Goal: Information Seeking & Learning: Learn about a topic

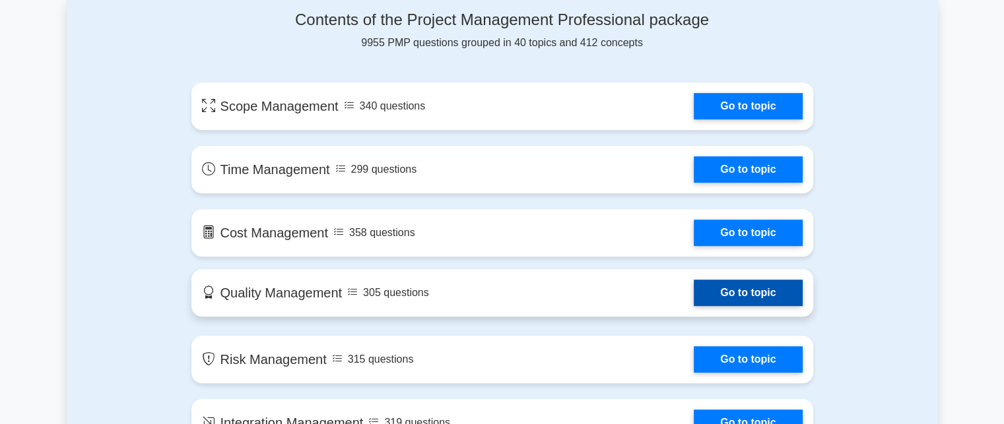
scroll to position [699, 0]
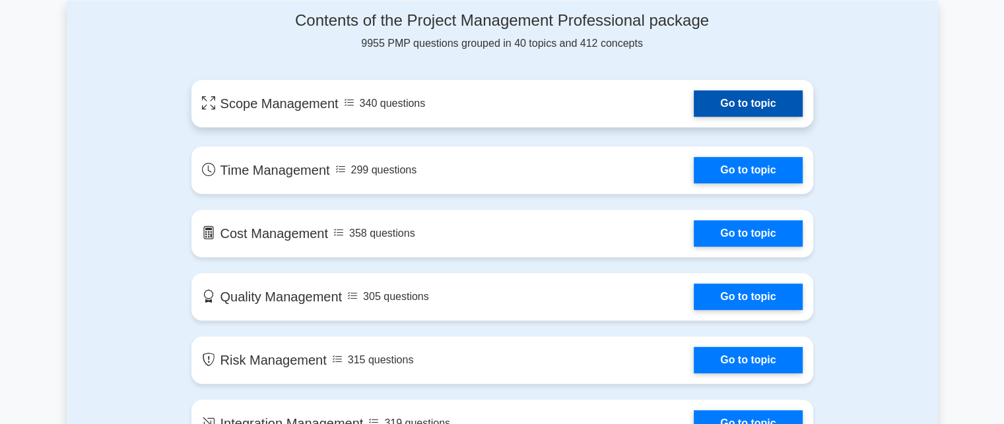
click at [735, 108] on link "Go to topic" at bounding box center [748, 103] width 108 height 26
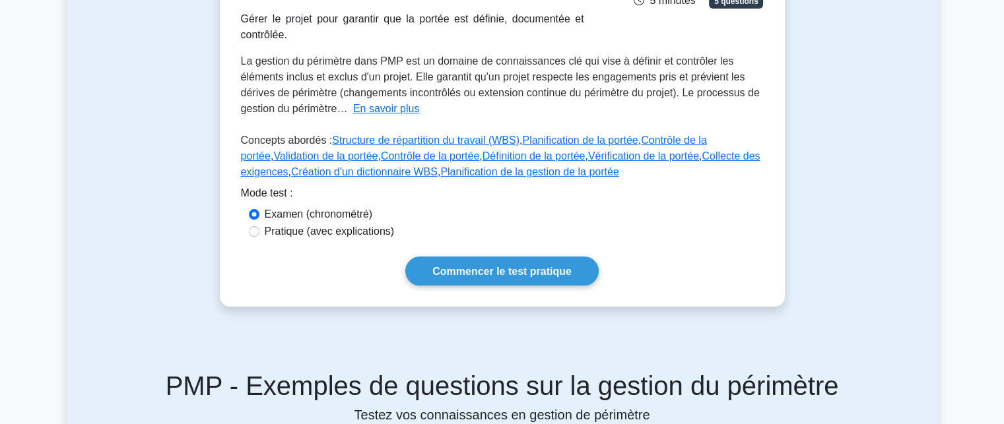
scroll to position [244, 0]
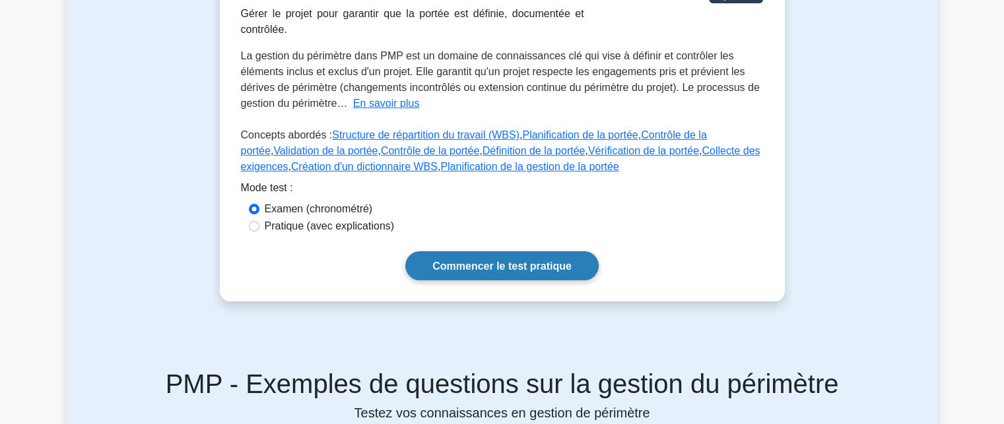
click at [528, 266] on font "Commencer le test pratique" at bounding box center [501, 266] width 139 height 11
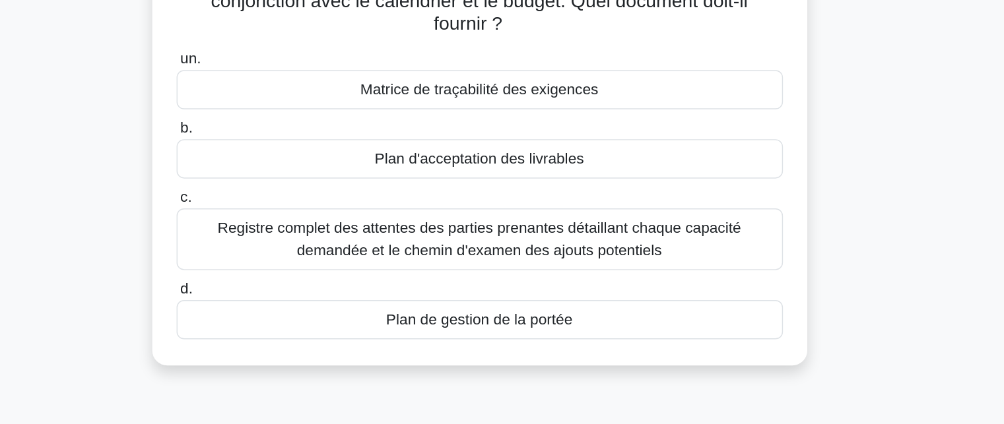
scroll to position [89, 0]
click at [463, 352] on font "Plan de gestion de la portée" at bounding box center [501, 349] width 131 height 11
click at [288, 333] on input "d. Plan de gestion de la portée" at bounding box center [288, 328] width 0 height 9
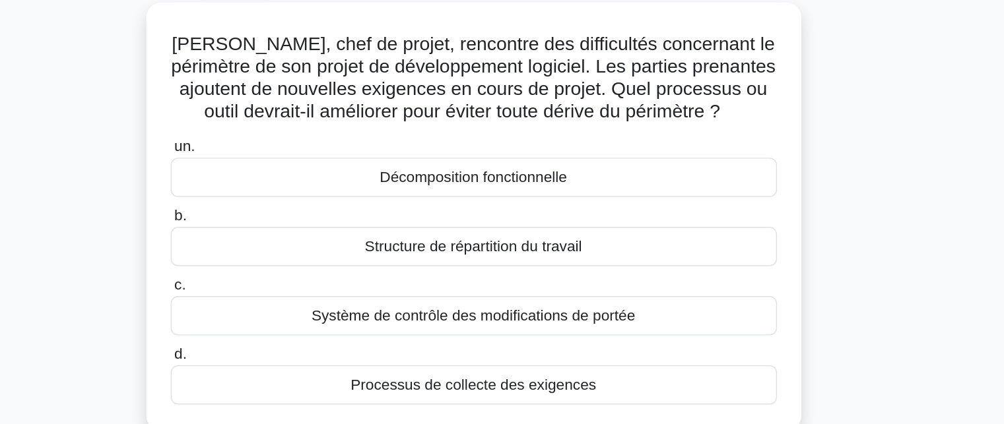
scroll to position [33, 0]
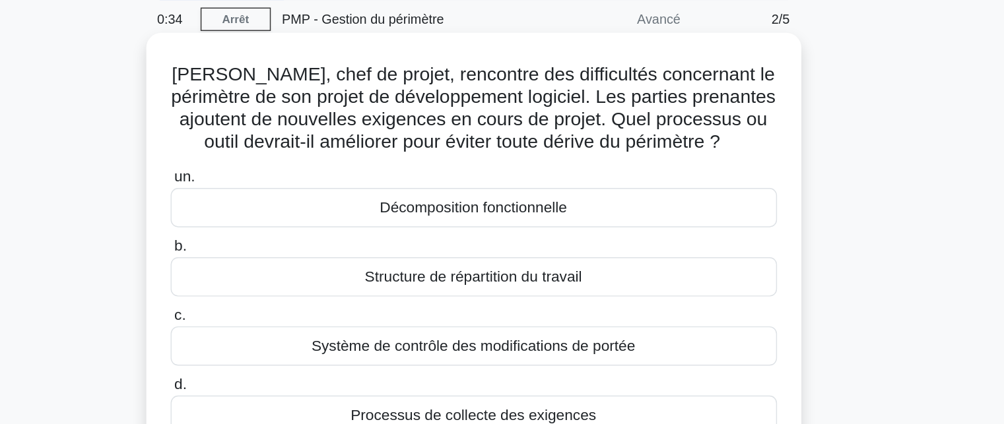
click at [481, 213] on font "Structure de répartition du travail" at bounding box center [501, 212] width 153 height 11
click at [288, 196] on input "b. Structure de répartition du travail" at bounding box center [288, 191] width 0 height 9
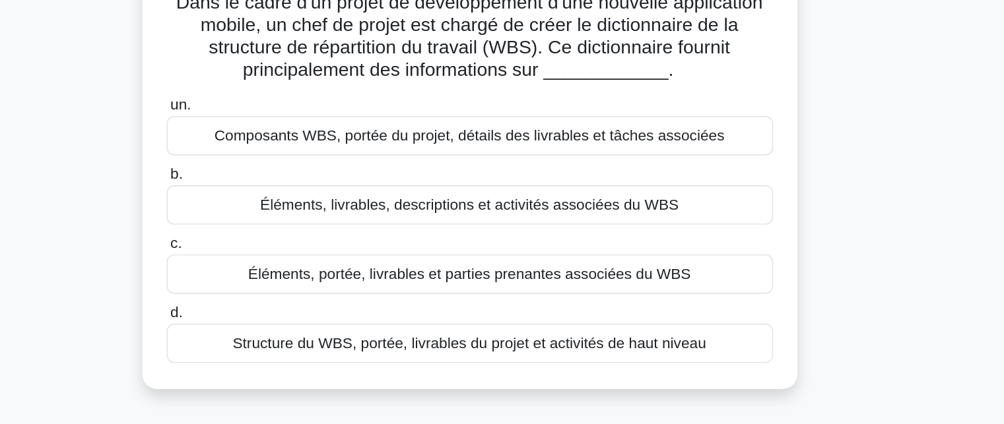
scroll to position [32, 0]
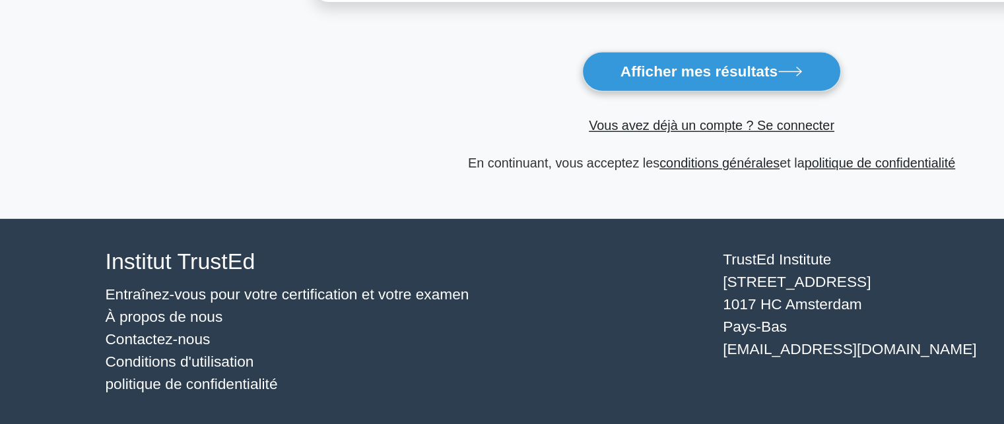
scroll to position [240, 0]
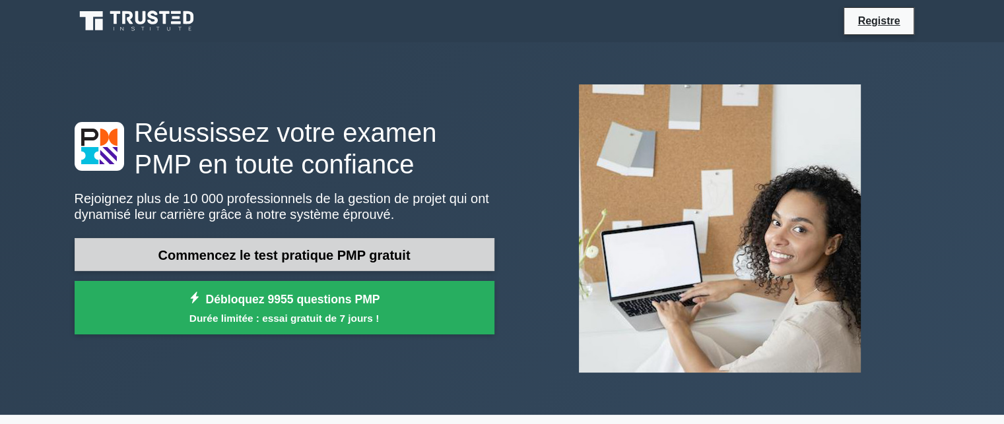
click at [308, 255] on font "Commencez le test pratique PMP gratuit" at bounding box center [284, 255] width 252 height 15
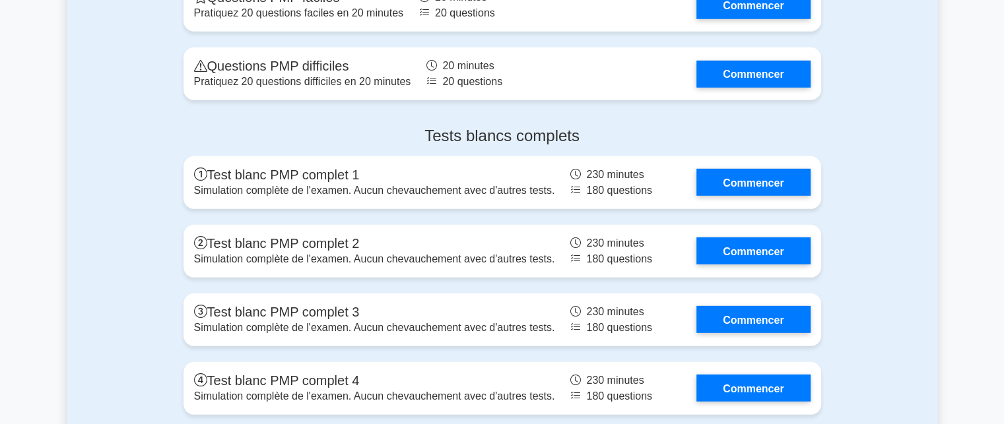
scroll to position [3870, 0]
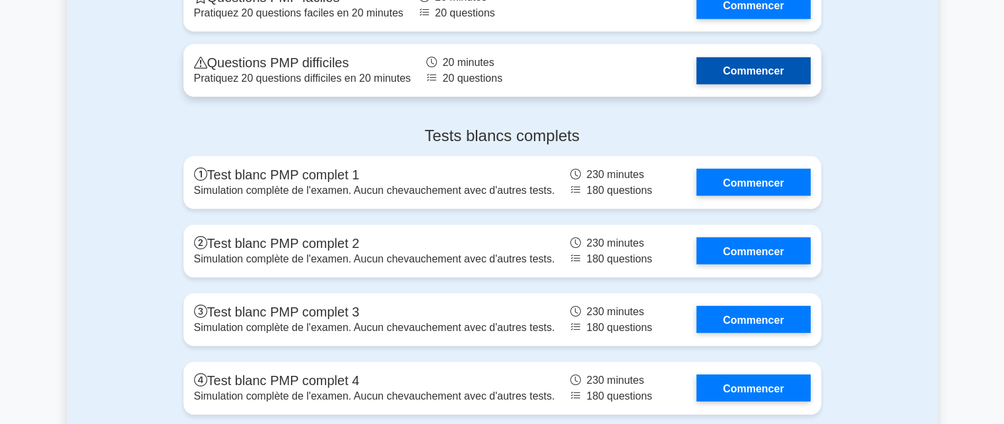
click at [750, 84] on link "Commencer" at bounding box center [753, 70] width 114 height 27
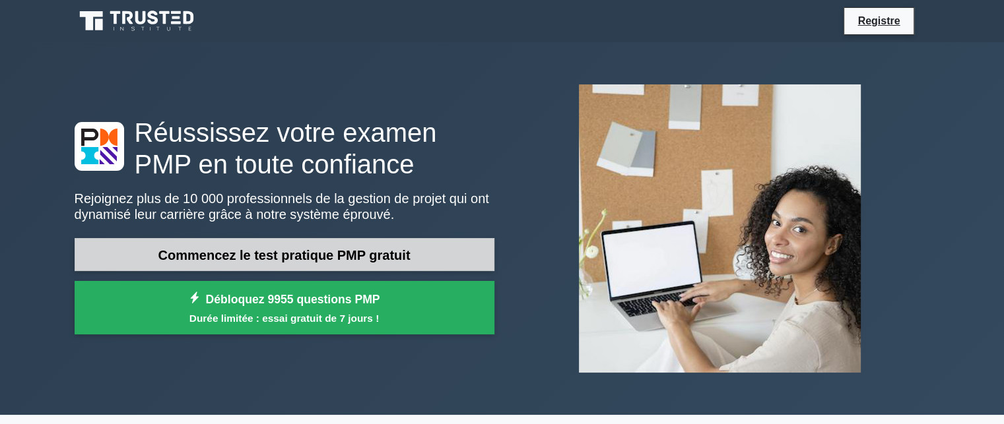
click at [391, 256] on font "Commencez le test pratique PMP gratuit" at bounding box center [284, 255] width 252 height 15
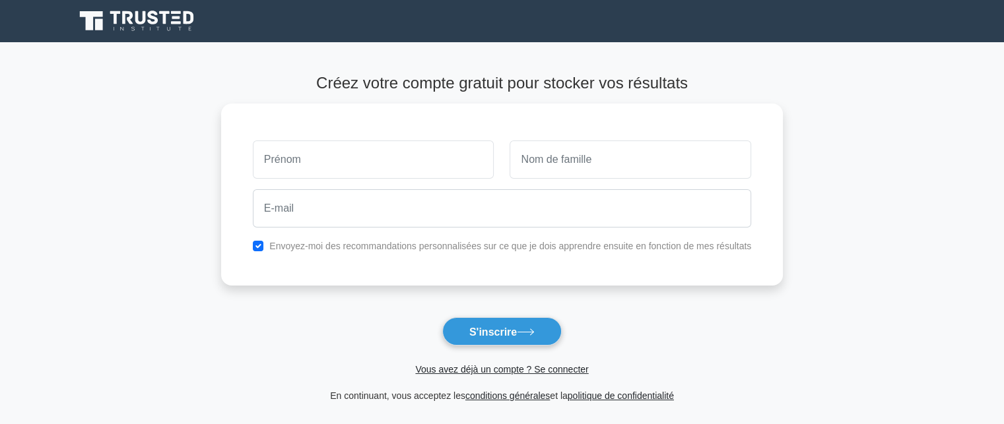
click at [539, 386] on form "Créez votre compte gratuit pour stocker vos résultats Envoyez-moi des recommand…" at bounding box center [502, 239] width 562 height 330
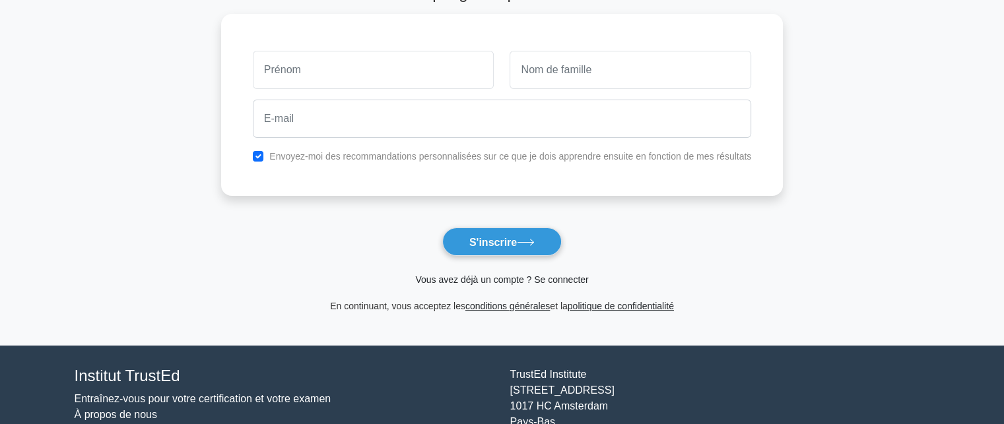
scroll to position [92, 0]
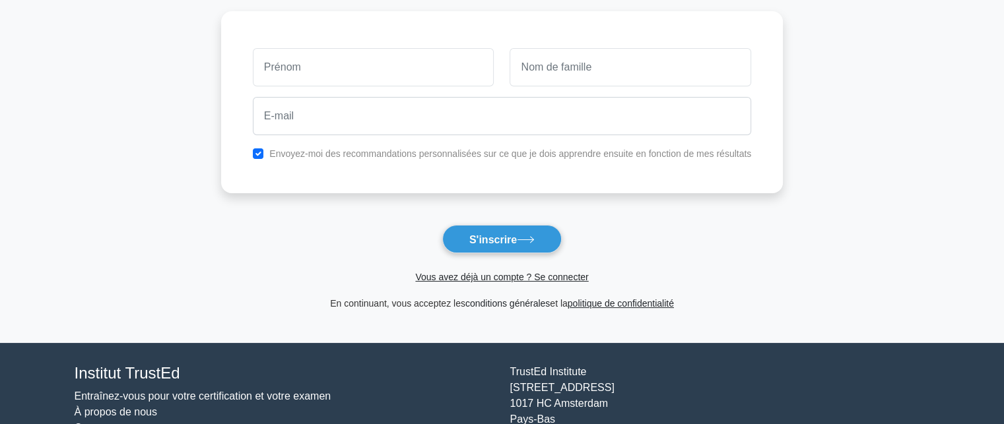
click at [513, 300] on font "conditions générales" at bounding box center [507, 303] width 84 height 11
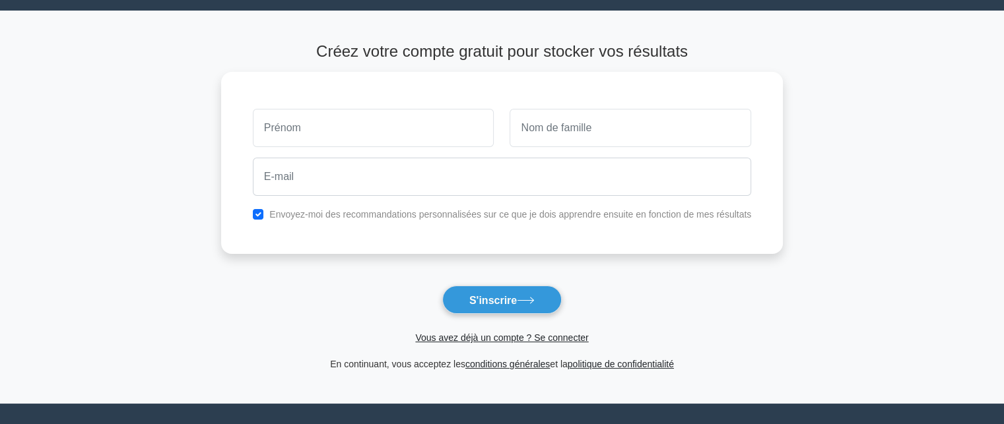
scroll to position [26, 0]
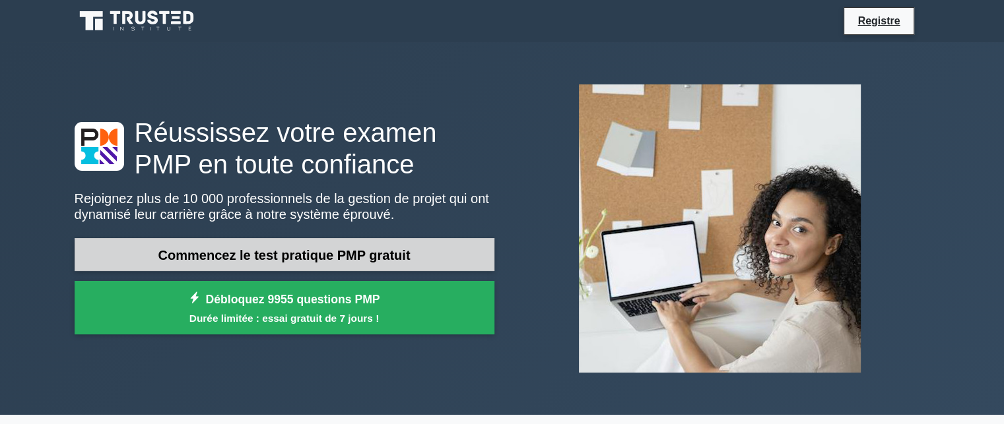
click at [218, 250] on font "Commencez le test pratique PMP gratuit" at bounding box center [284, 255] width 252 height 15
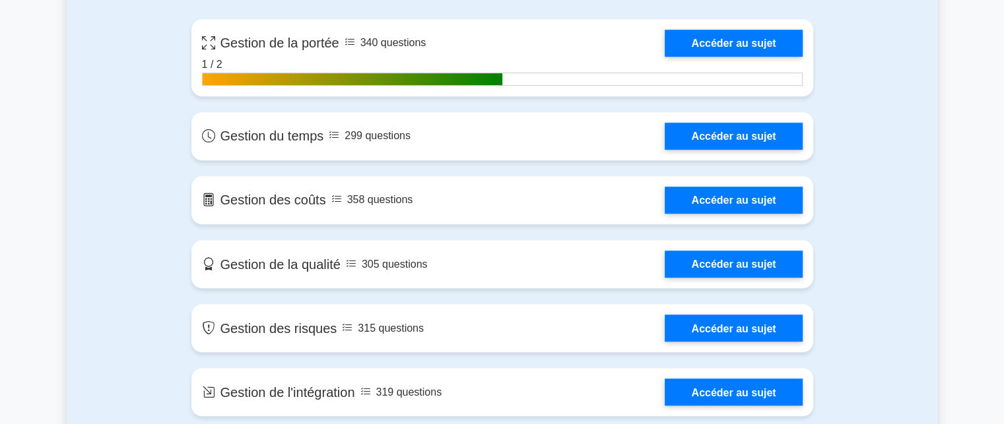
scroll to position [779, 0]
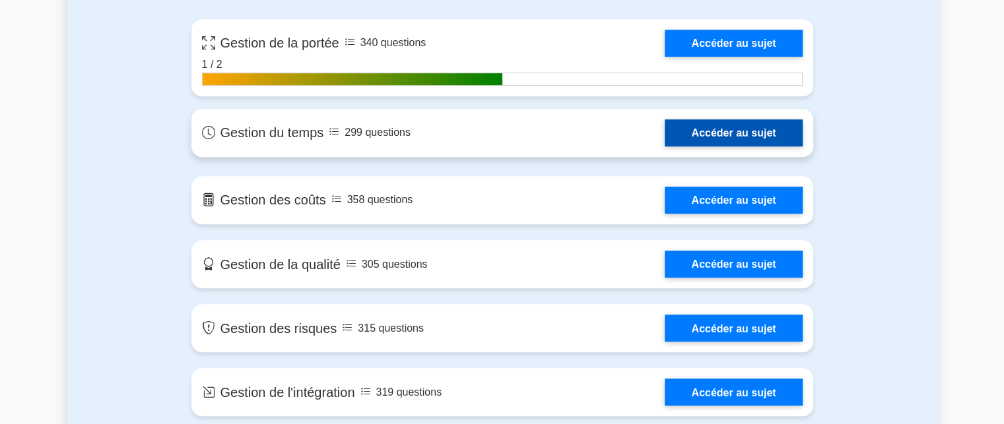
click at [702, 129] on link "Accéder au sujet" at bounding box center [733, 132] width 137 height 27
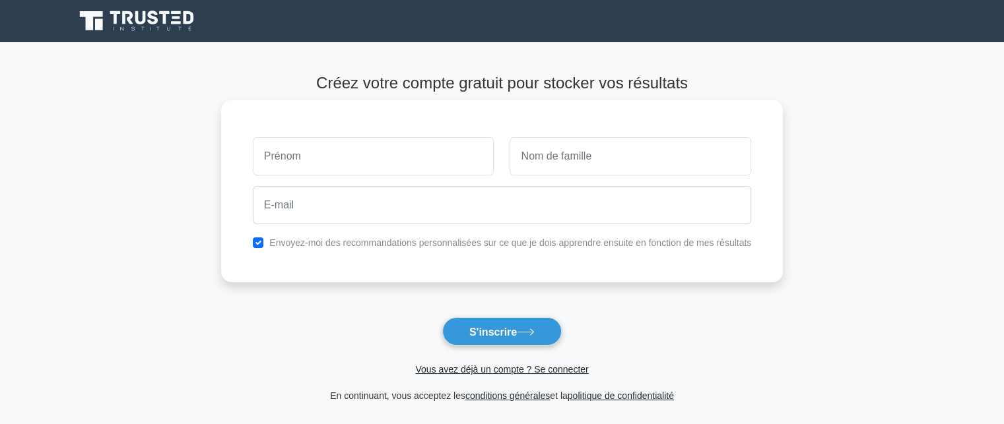
click at [300, 166] on input "text" at bounding box center [374, 156] width 242 height 38
type input "Fatima"
click at [550, 163] on input "text" at bounding box center [631, 156] width 242 height 38
type input "Danfakha"
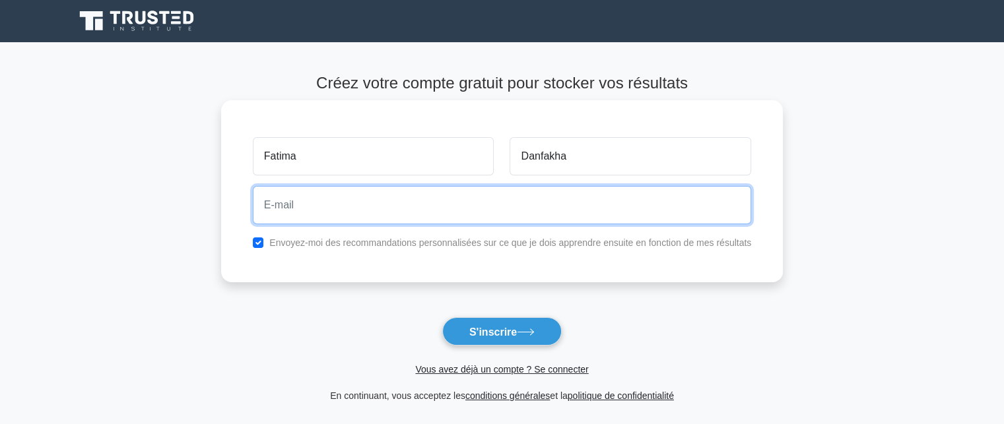
click at [368, 207] on input "email" at bounding box center [502, 205] width 498 height 38
type input "[EMAIL_ADDRESS][DOMAIN_NAME]"
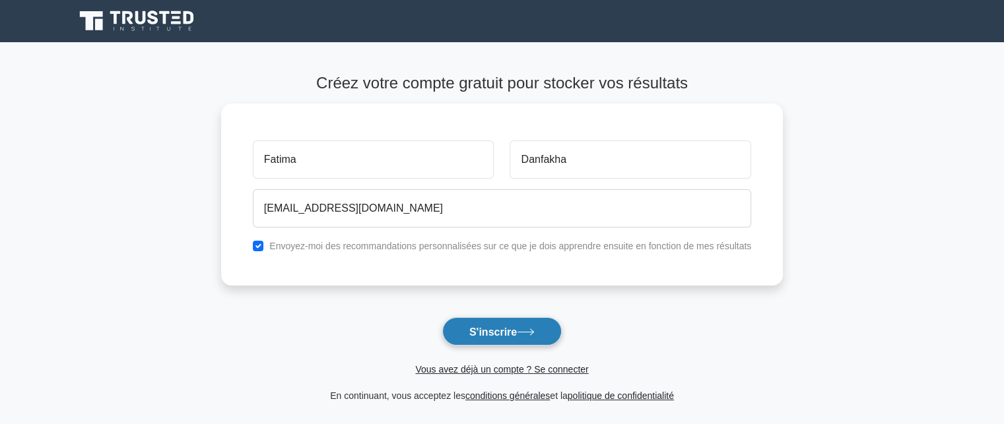
click at [470, 336] on font "S'inscrire" at bounding box center [493, 331] width 48 height 11
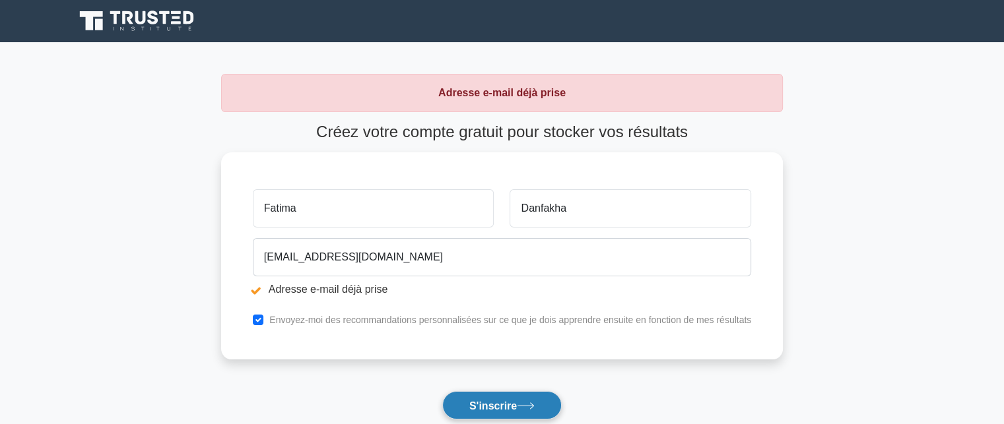
click at [472, 403] on font "S'inscrire" at bounding box center [493, 405] width 48 height 11
click at [472, 403] on form "Créez votre compte gratuit pour stocker vos résultats Fatima Danfakha [EMAIL_AD…" at bounding box center [502, 300] width 562 height 355
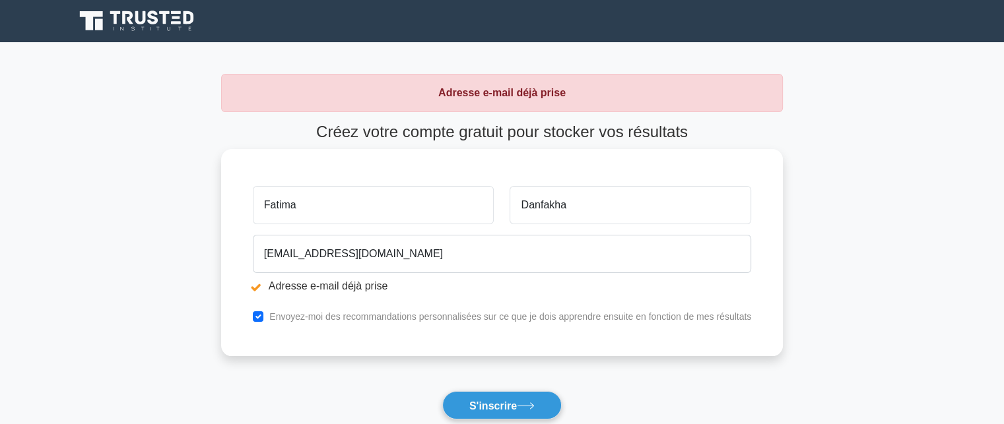
click at [284, 216] on input "Fatima" at bounding box center [374, 205] width 242 height 38
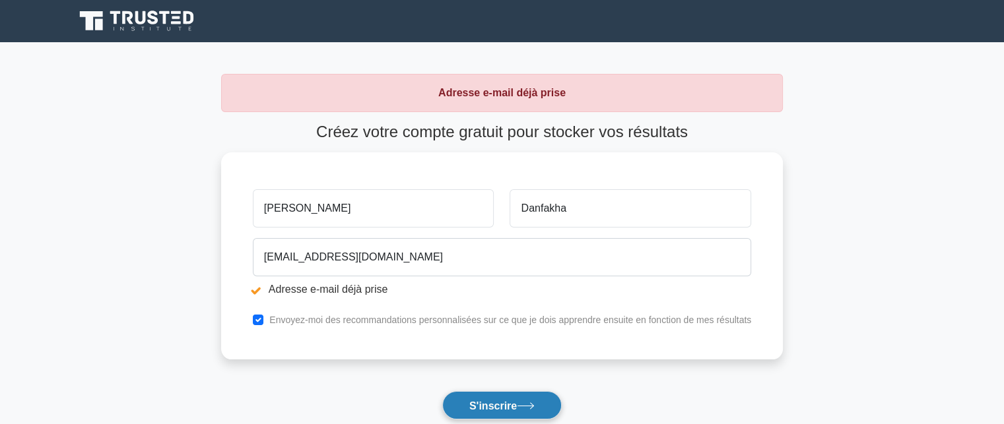
type input "[PERSON_NAME]"
click at [478, 410] on font "S'inscrire" at bounding box center [493, 405] width 48 height 11
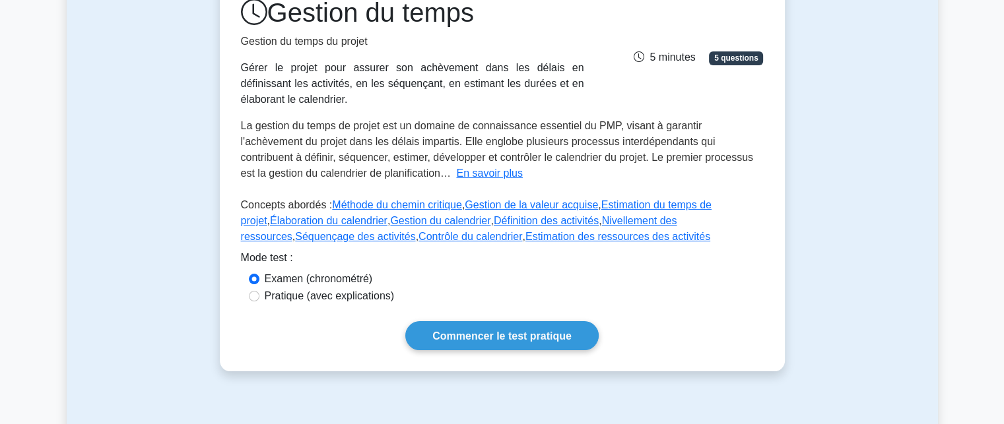
scroll to position [189, 0]
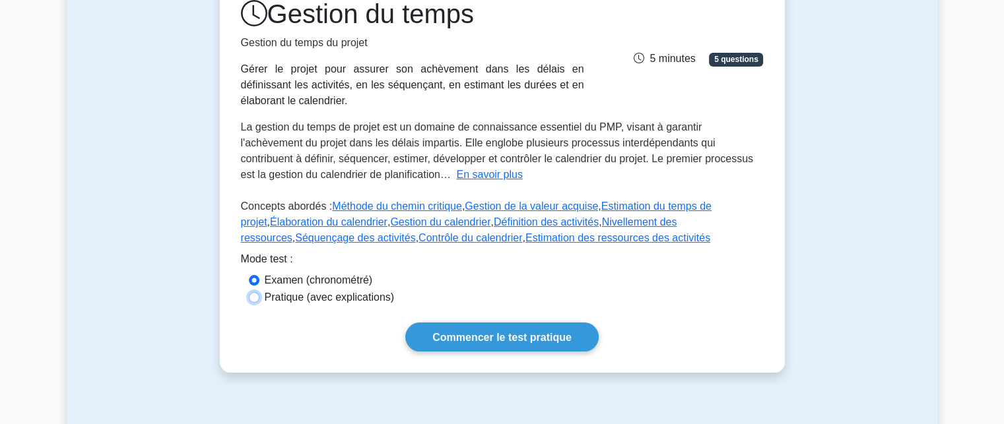
click at [253, 298] on input "Pratique (avec explications)" at bounding box center [254, 297] width 11 height 11
radio input "true"
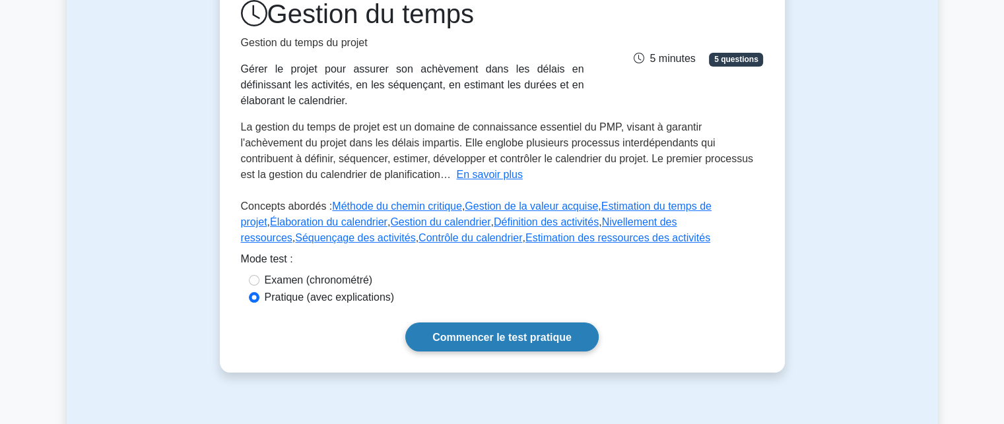
click at [478, 335] on font "Commencer le test pratique" at bounding box center [501, 337] width 139 height 11
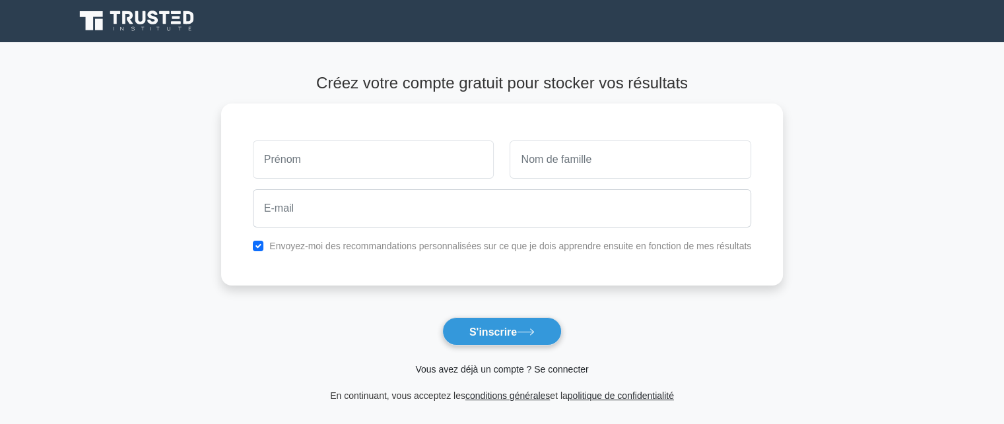
click at [470, 372] on font "Vous avez déjà un compte ? Se connecter" at bounding box center [501, 369] width 173 height 11
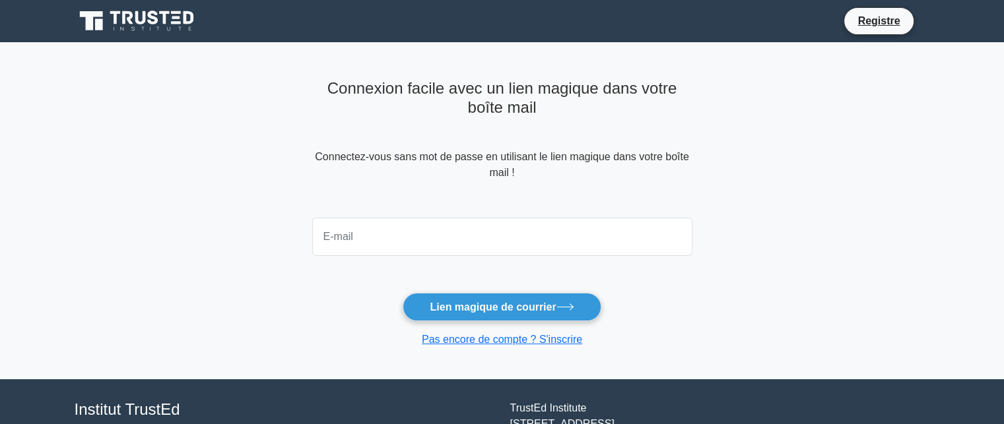
click at [414, 254] on input "email" at bounding box center [502, 237] width 380 height 38
type input "maidanfakha@yahoo.fr"
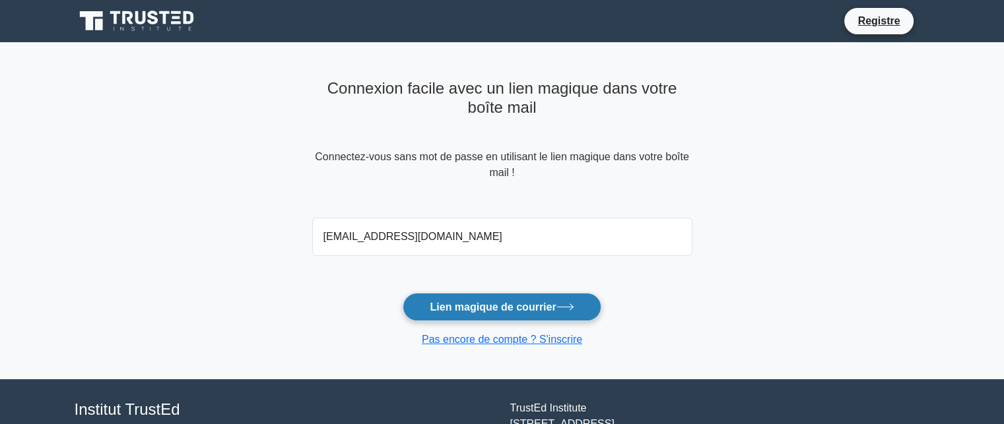
click at [475, 312] on font "Lien magique de courrier" at bounding box center [493, 307] width 126 height 11
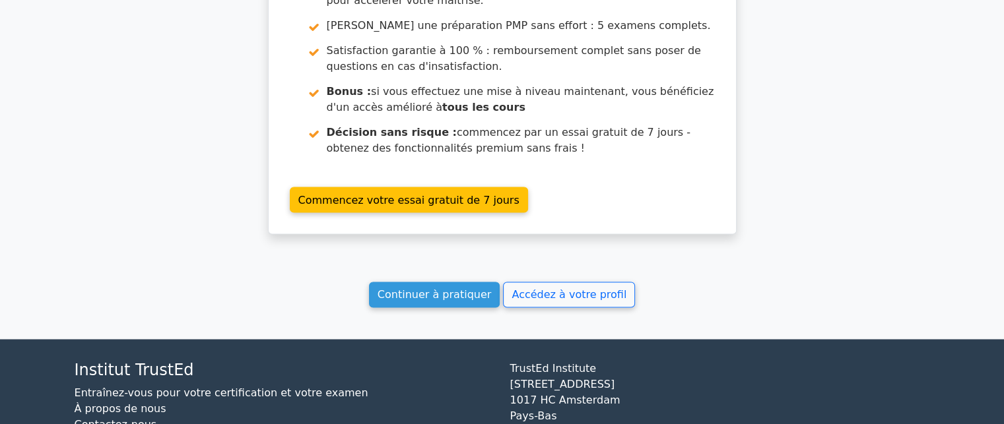
scroll to position [2181, 0]
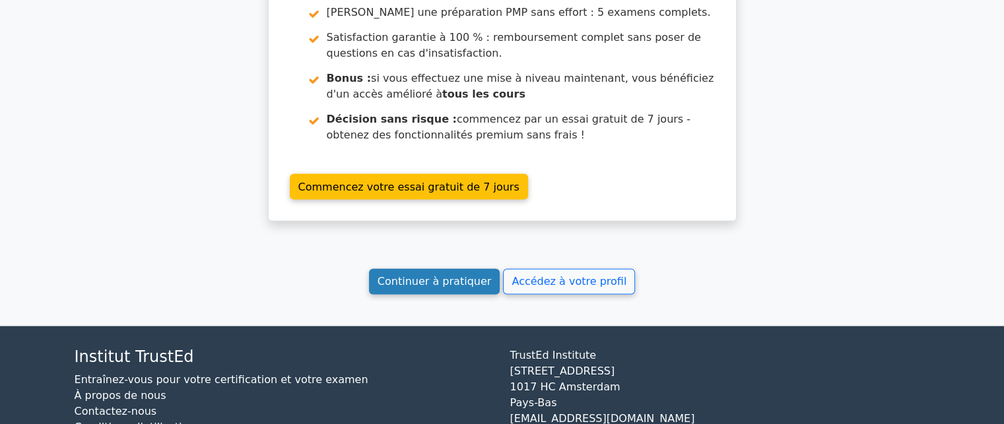
click at [451, 275] on font "Continuer à pratiquer" at bounding box center [435, 281] width 114 height 13
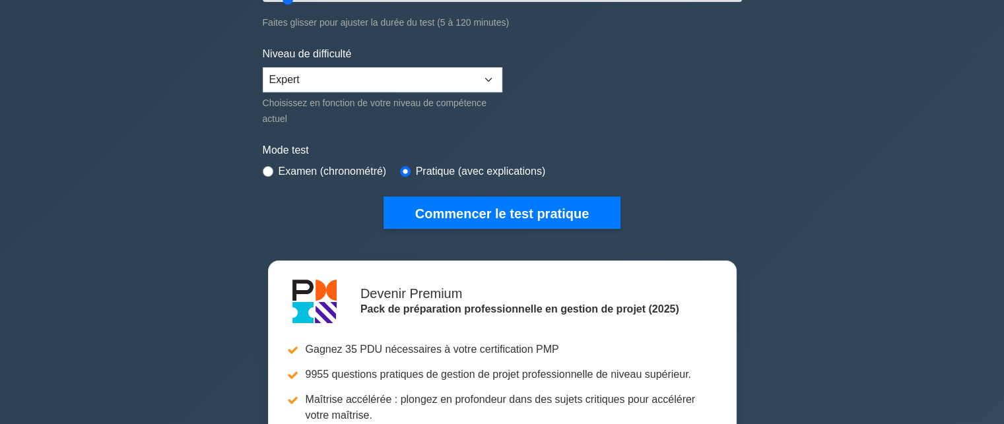
scroll to position [290, 0]
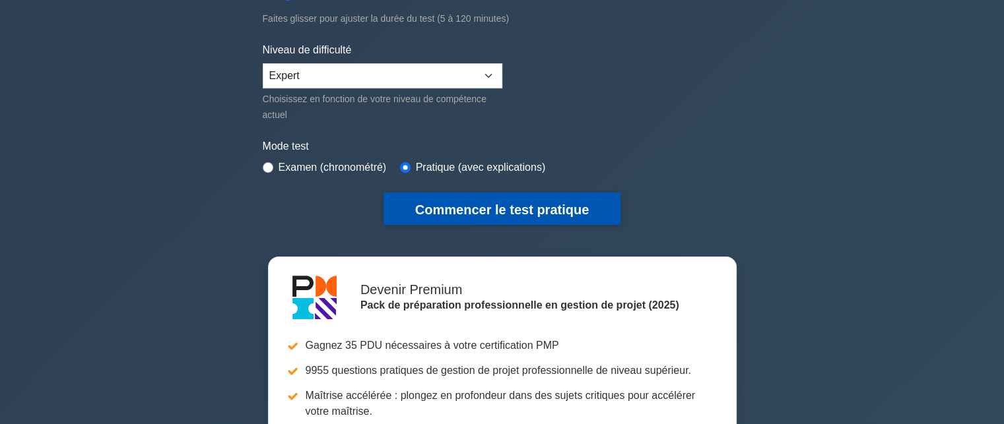
click at [491, 207] on font "Commencer le test pratique" at bounding box center [502, 210] width 174 height 15
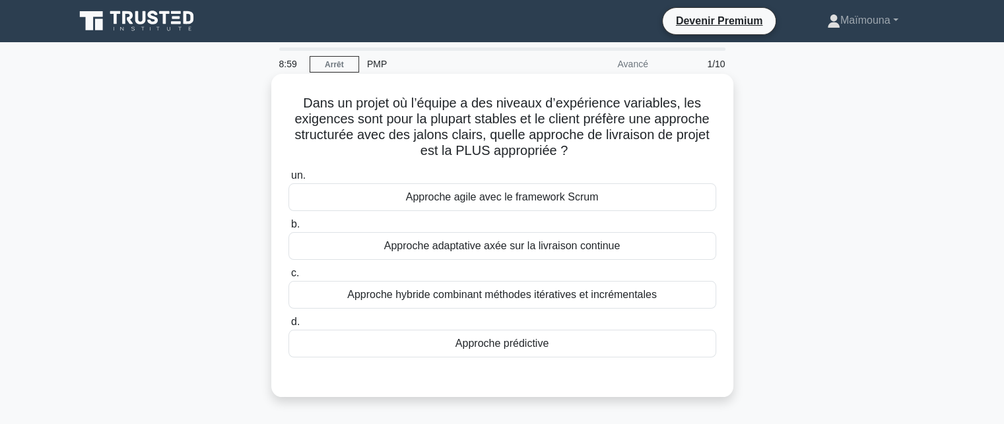
click at [508, 345] on font "Approche prédictive" at bounding box center [501, 343] width 93 height 11
click at [288, 327] on input "d. Approche prédictive" at bounding box center [288, 322] width 0 height 9
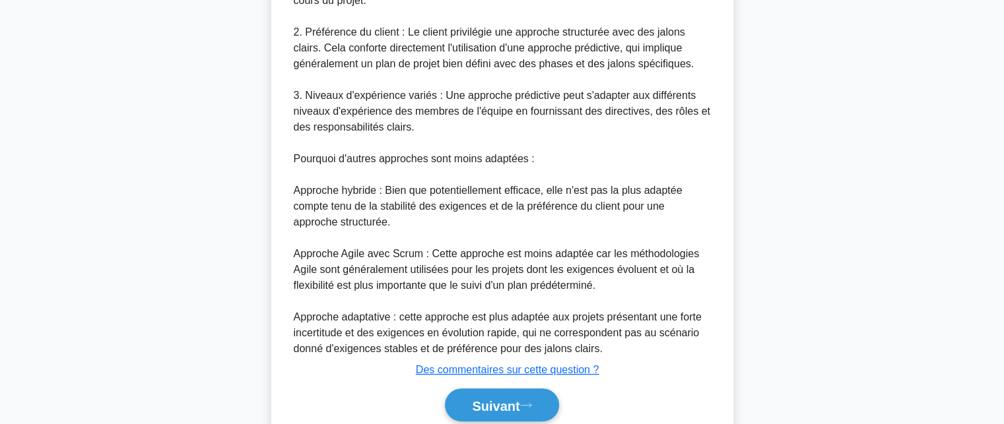
scroll to position [517, 0]
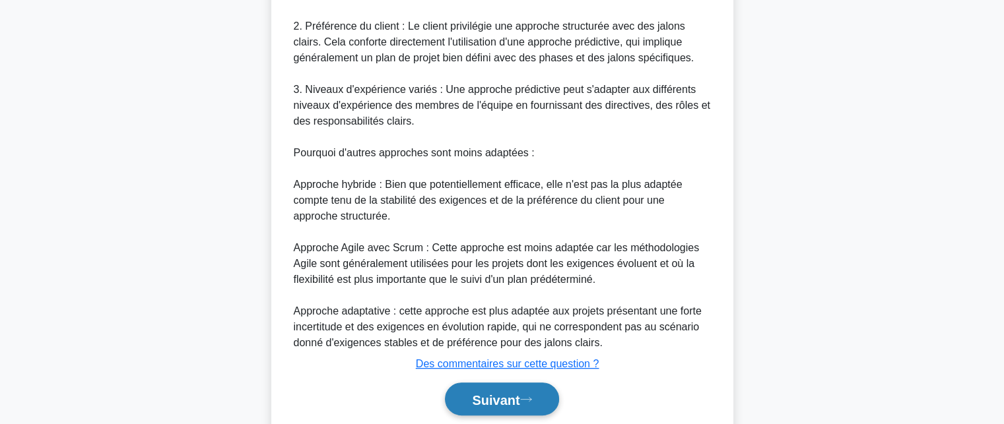
click at [485, 399] on font "Suivant" at bounding box center [496, 400] width 48 height 15
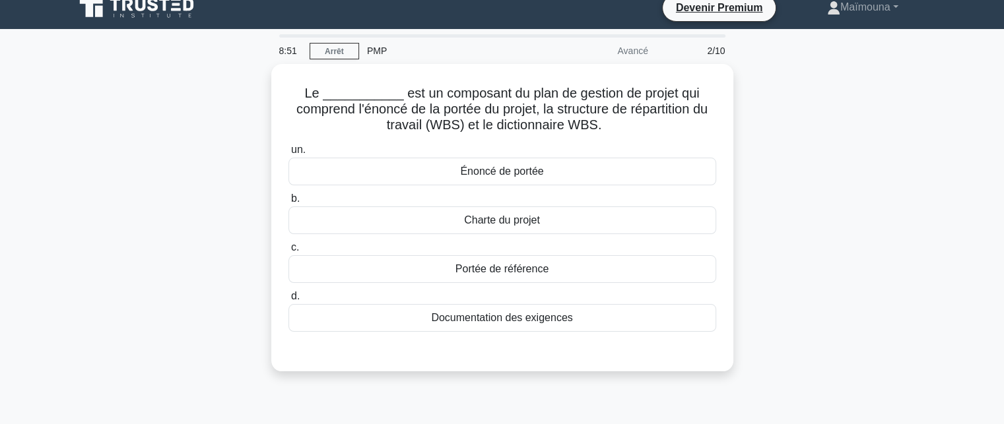
scroll to position [12, 0]
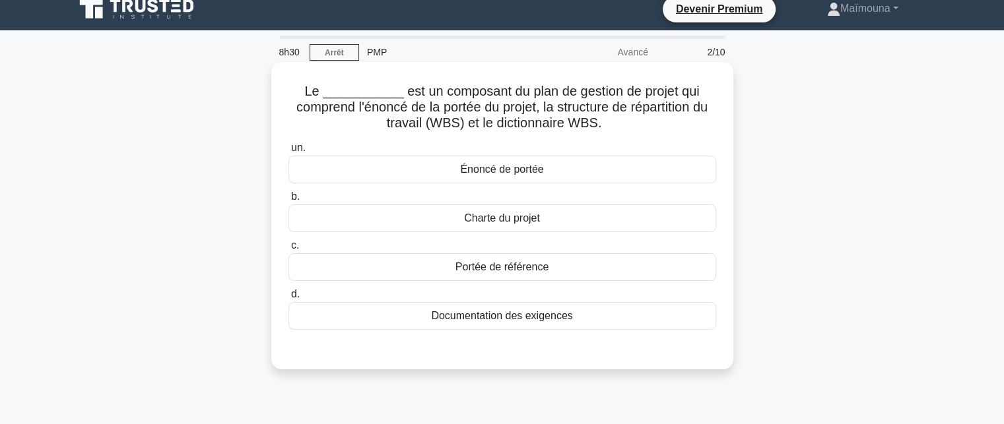
click at [486, 316] on font "Documentation des exigences" at bounding box center [501, 315] width 141 height 11
click at [288, 299] on input "d. Documentation des exigences" at bounding box center [288, 294] width 0 height 9
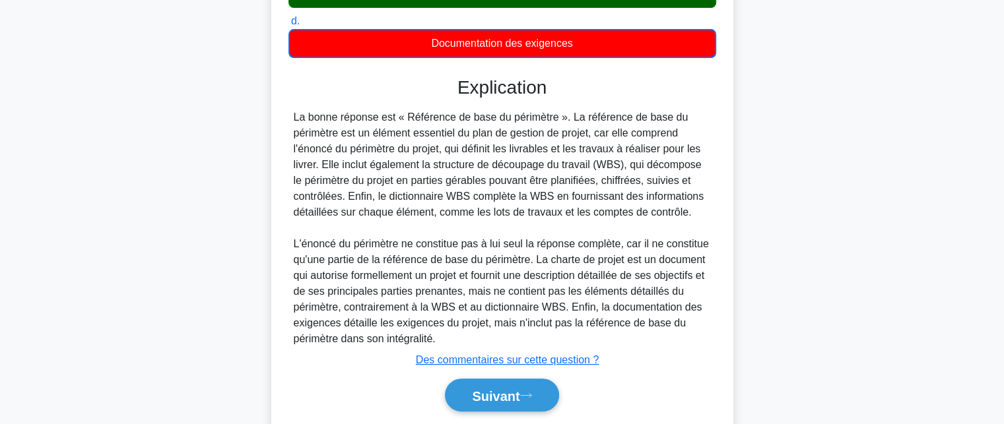
scroll to position [327, 0]
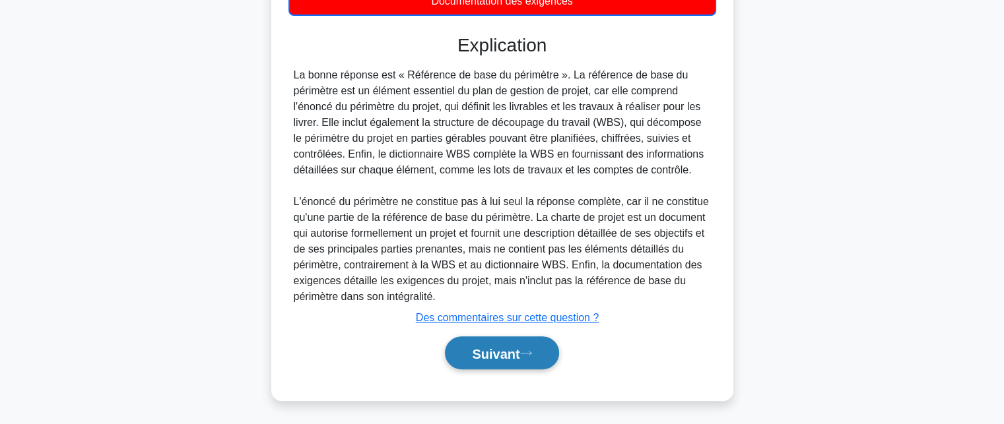
click at [485, 350] on font "Suivant" at bounding box center [496, 353] width 48 height 15
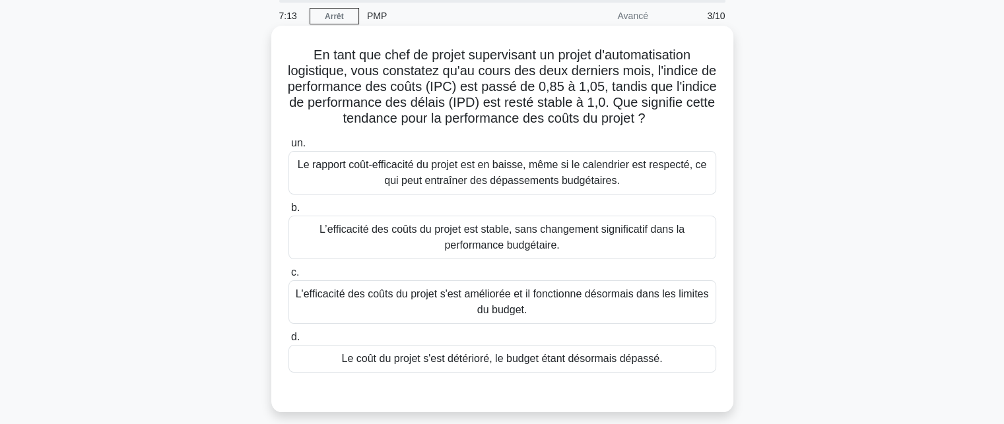
scroll to position [50, 0]
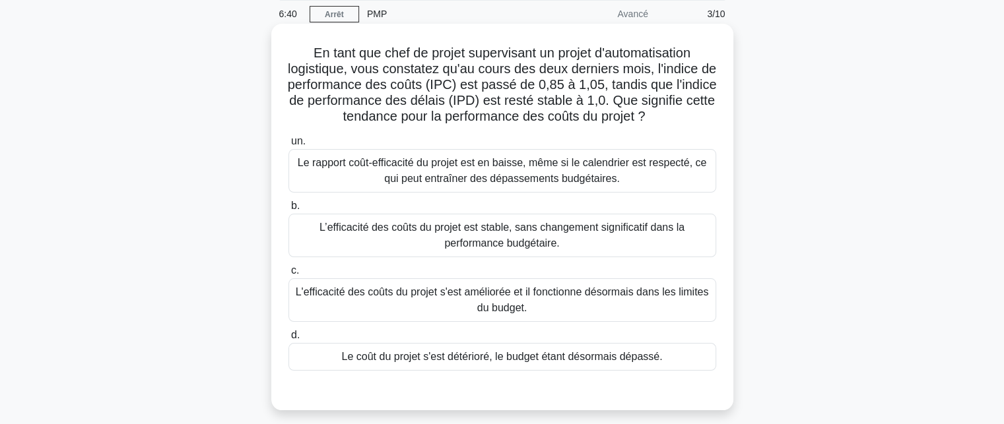
click at [465, 292] on font "L'efficacité des coûts du projet s'est améliorée et il fonctionne désormais dan…" at bounding box center [502, 299] width 413 height 27
click at [288, 275] on input "c. L'efficacité des coûts du projet s'est améliorée et il fonctionne désormais …" at bounding box center [288, 271] width 0 height 9
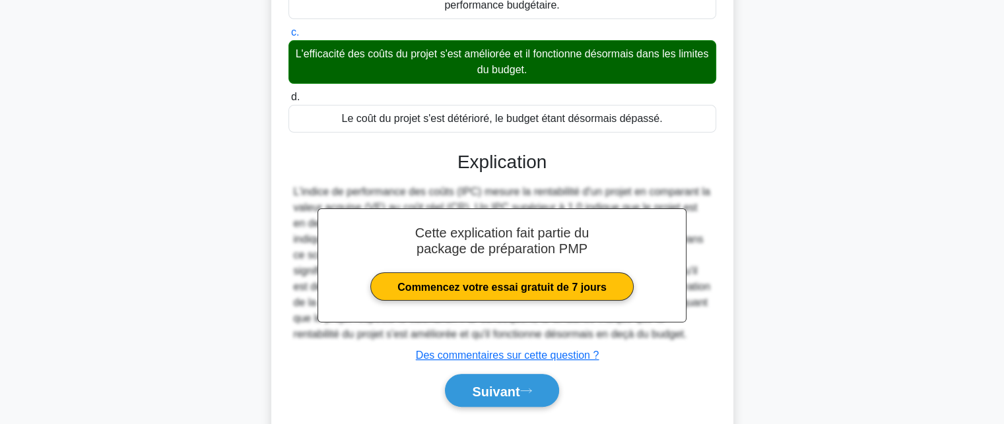
scroll to position [309, 0]
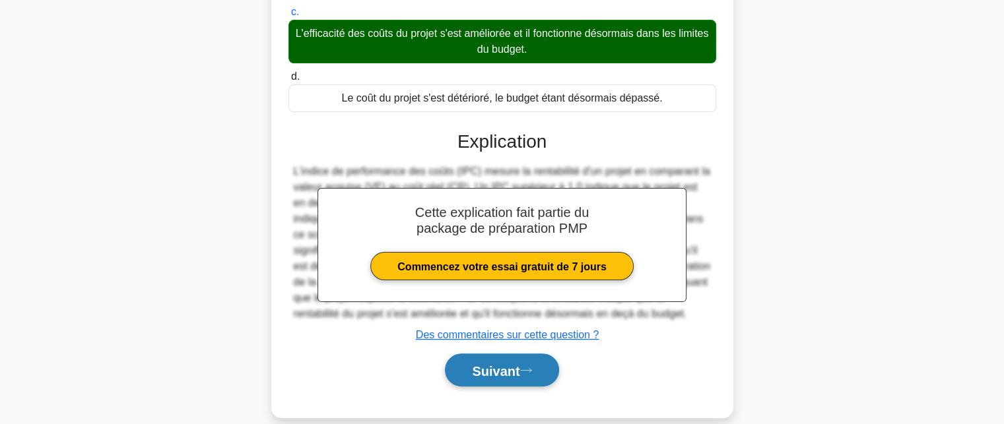
click at [481, 373] on font "Suivant" at bounding box center [496, 371] width 48 height 15
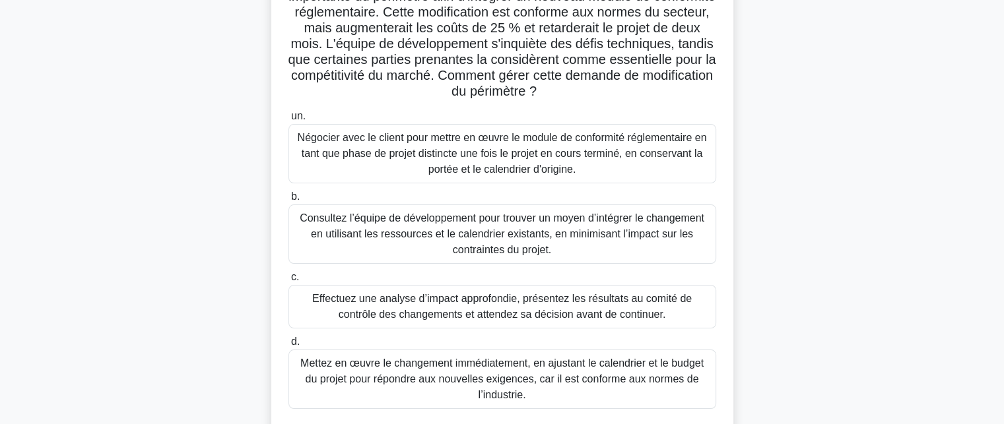
scroll to position [143, 0]
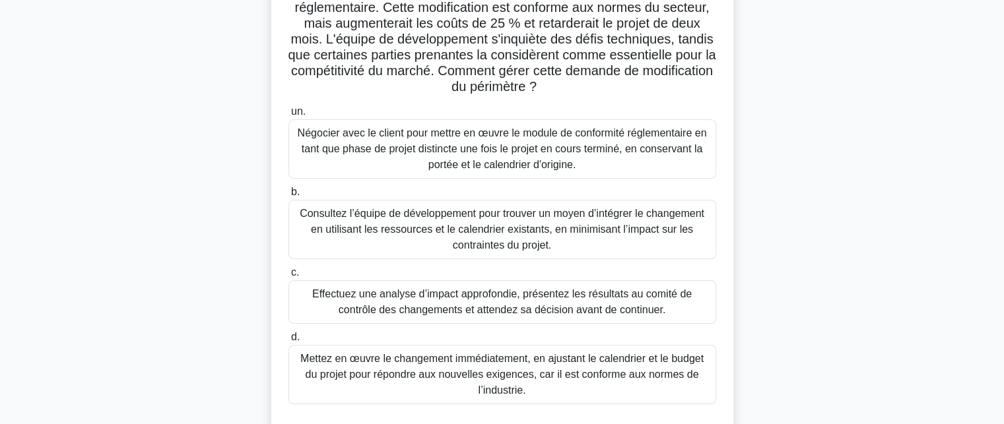
click at [483, 298] on font "Effectuez une analyse d’impact approfondie, présentez les résultats au comité d…" at bounding box center [501, 301] width 379 height 27
click at [288, 277] on input "c. Effectuez une analyse d’impact approfondie, présentez les résultats au comit…" at bounding box center [288, 273] width 0 height 9
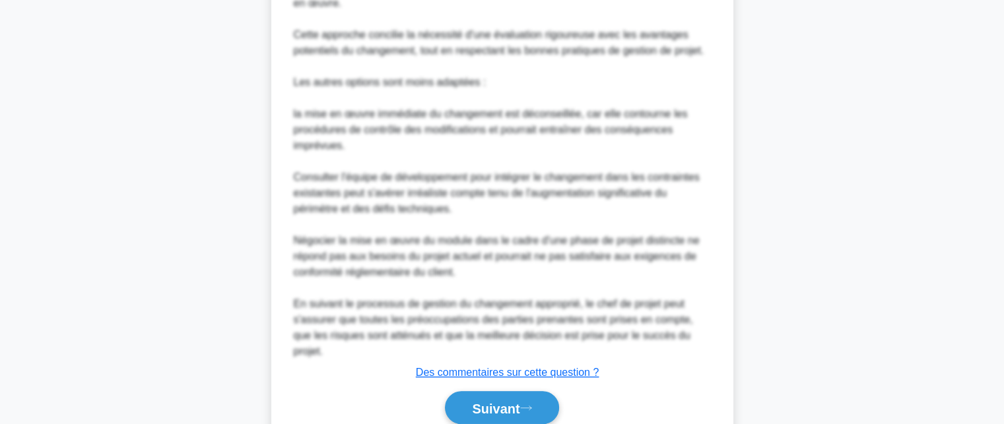
scroll to position [822, 0]
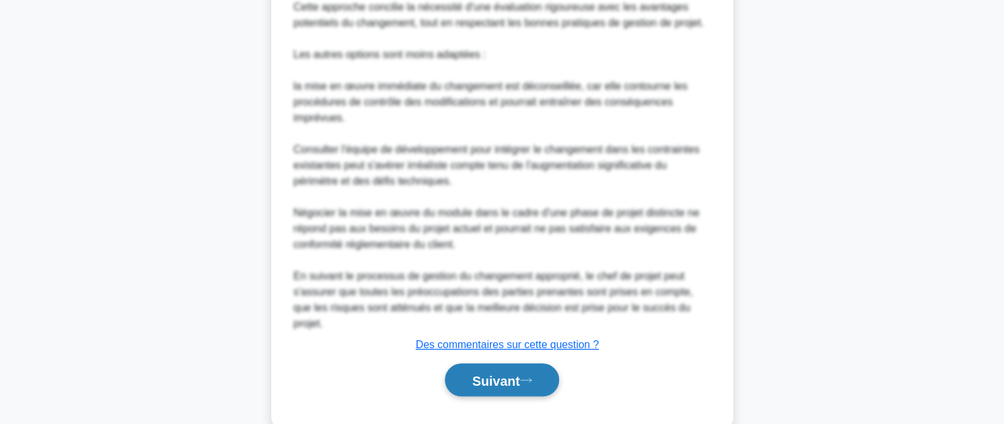
click at [477, 374] on font "Suivant" at bounding box center [496, 381] width 48 height 15
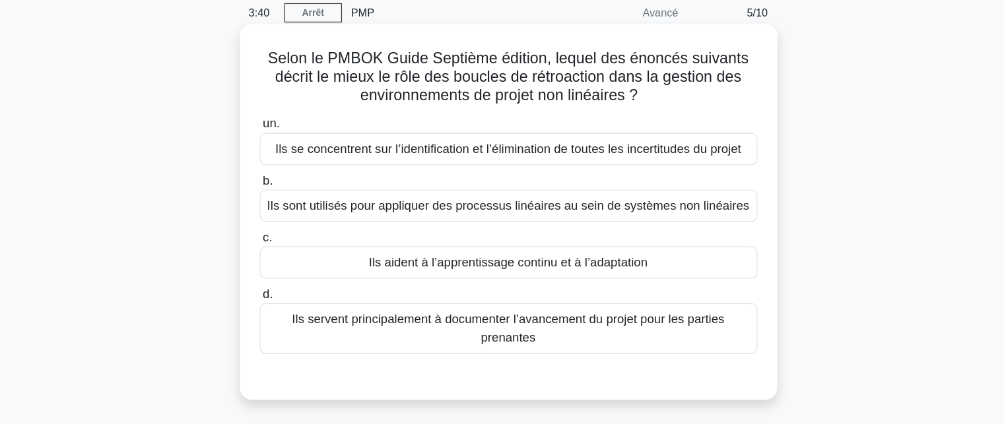
scroll to position [1, 0]
click at [493, 339] on font "Ils servent principalement à documenter l’avancement du projet pour les parties…" at bounding box center [502, 334] width 372 height 27
click at [288, 310] on input "d. Ils servent principalement à documenter l’avancement du projet pour les part…" at bounding box center [288, 305] width 0 height 9
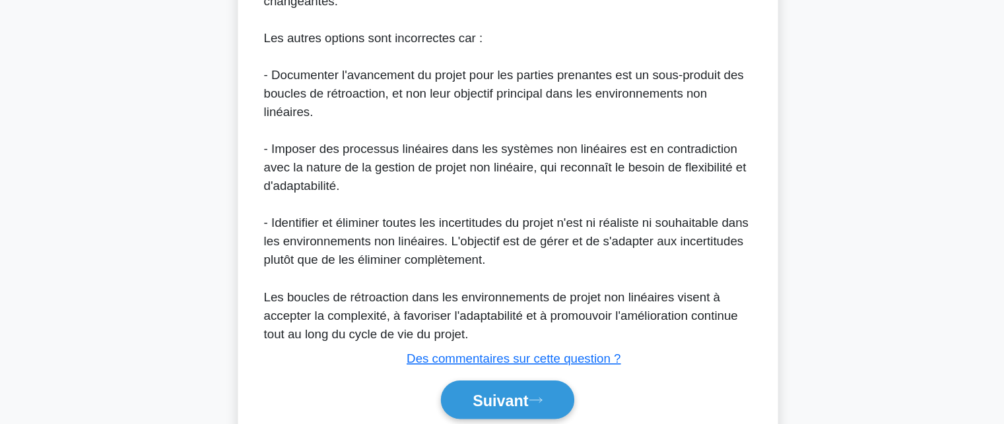
scroll to position [598, 0]
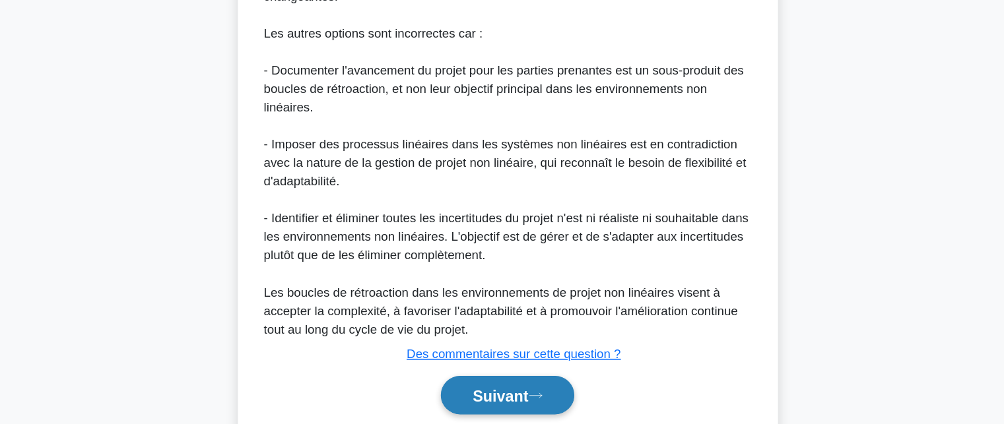
click at [484, 405] on font "Suivant" at bounding box center [496, 400] width 48 height 15
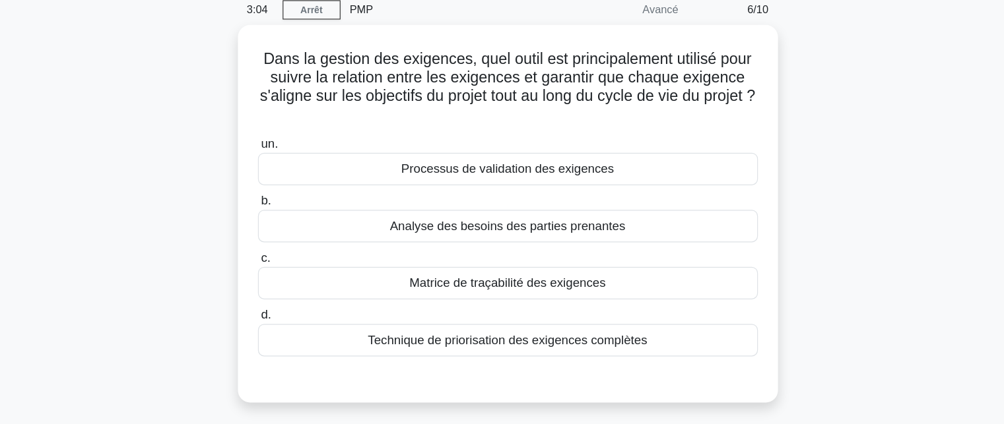
scroll to position [56, 0]
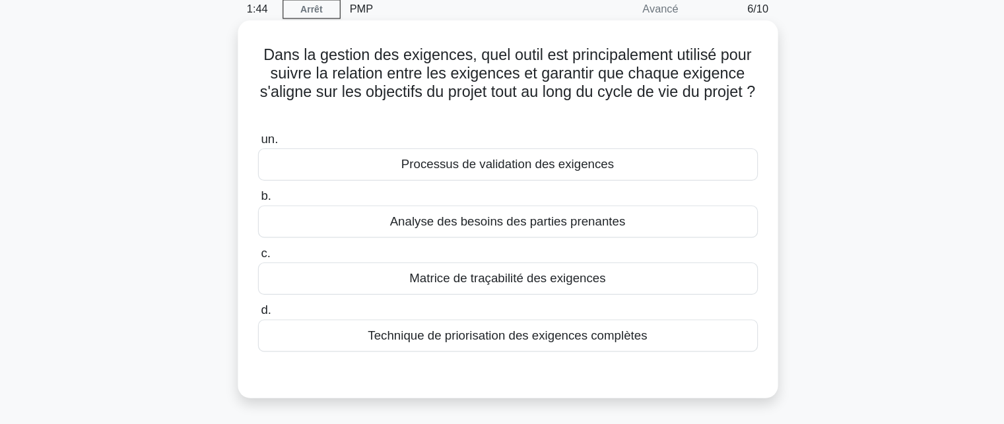
click at [487, 242] on font "Matrice de traçabilité des exigences" at bounding box center [502, 238] width 168 height 11
click at [288, 222] on input "c. Matrice de traçabilité des exigences" at bounding box center [288, 217] width 0 height 9
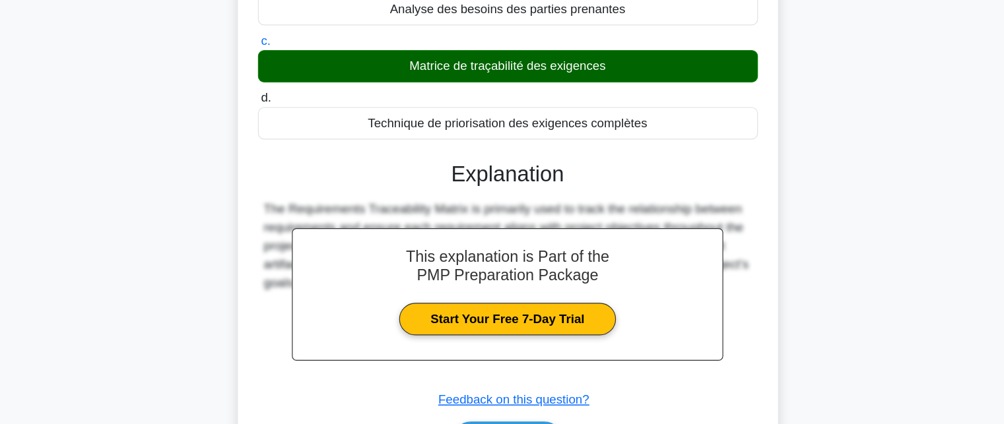
scroll to position [288, 0]
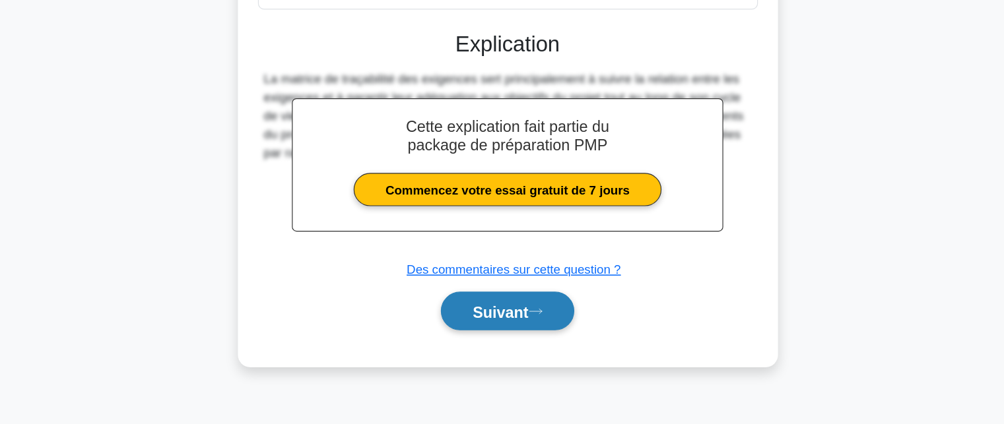
click at [485, 326] on font "Suivant" at bounding box center [496, 328] width 48 height 15
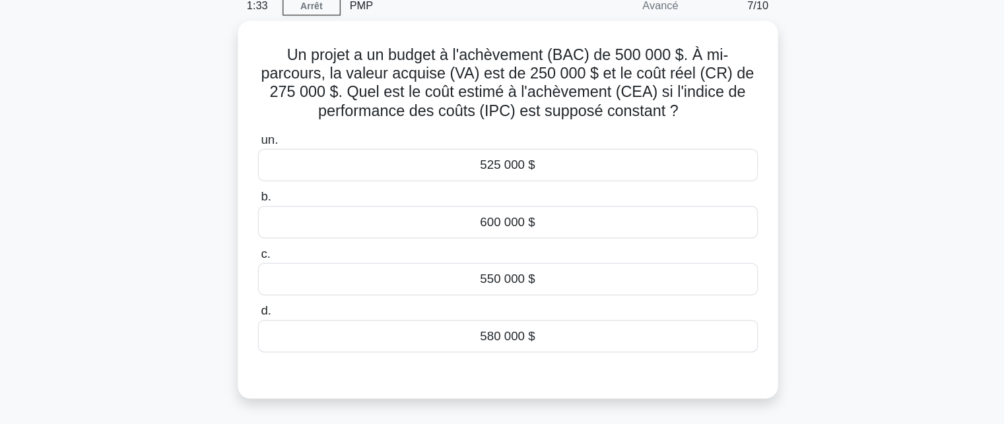
scroll to position [59, 0]
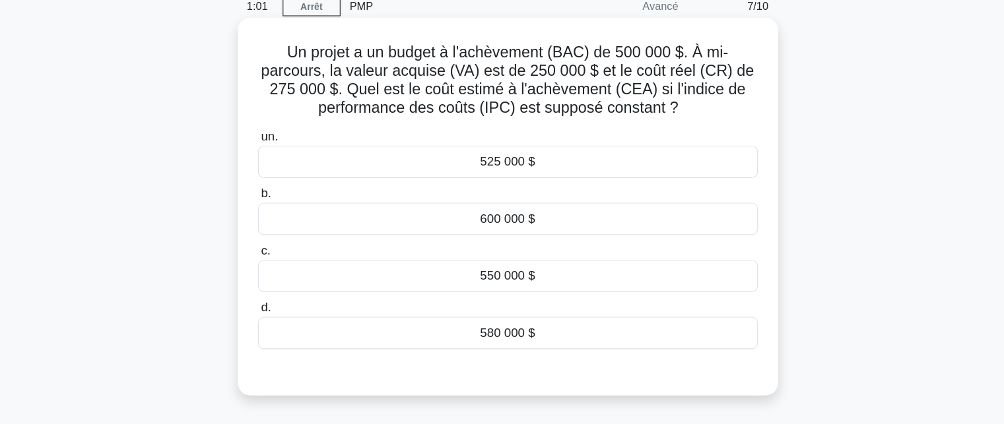
click at [486, 242] on font "550 000 $" at bounding box center [501, 235] width 47 height 11
click at [288, 219] on input "c. 550 000 $" at bounding box center [288, 215] width 0 height 9
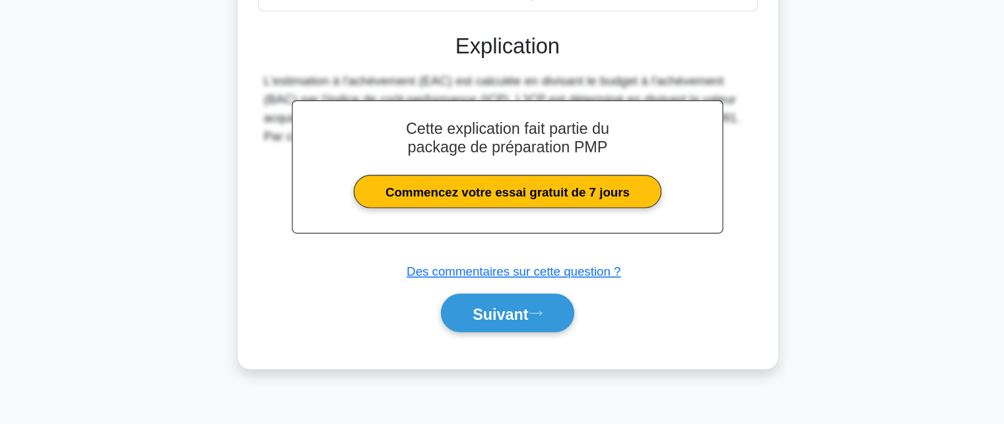
scroll to position [288, 0]
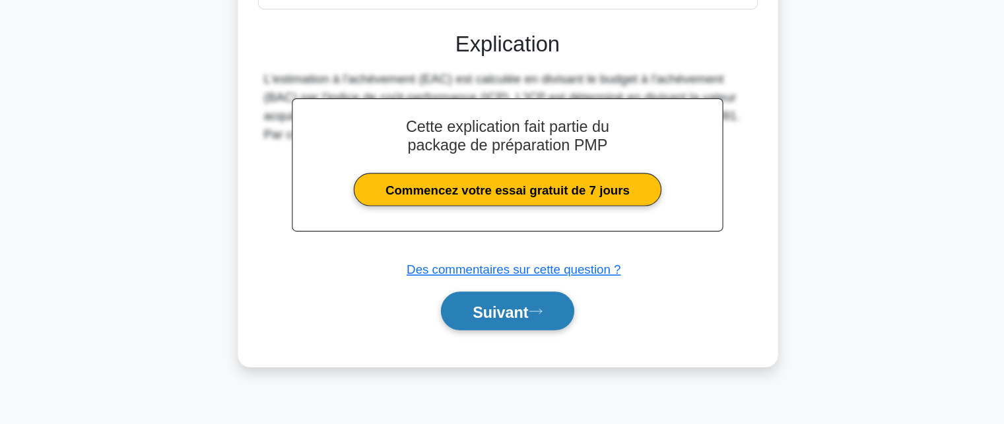
click at [480, 325] on font "Suivant" at bounding box center [496, 328] width 48 height 15
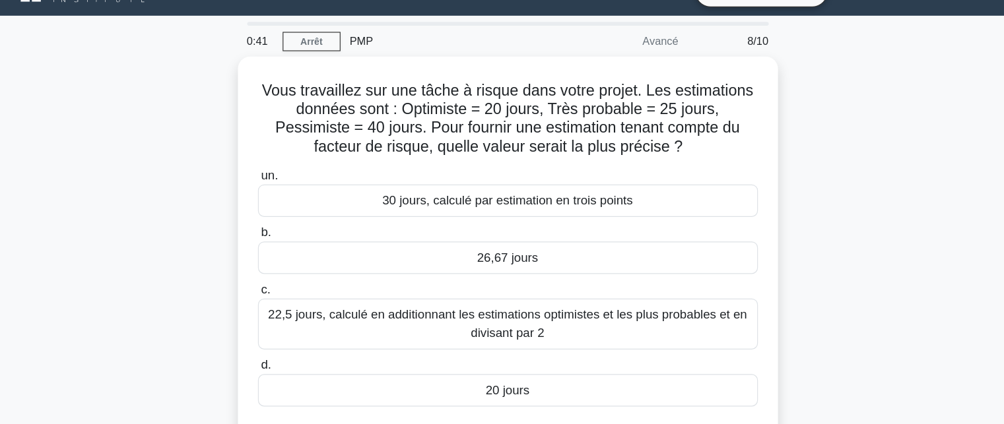
scroll to position [28, 0]
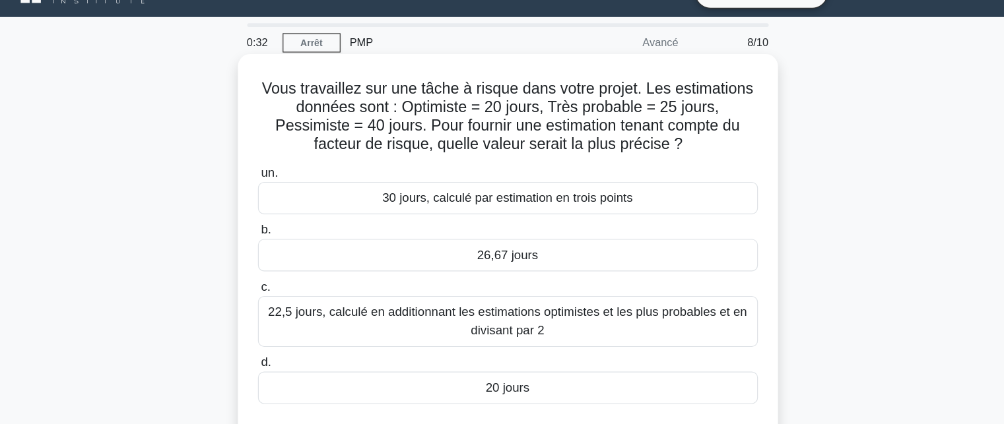
click at [499, 218] on font "26,67 jours" at bounding box center [502, 218] width 52 height 11
click at [288, 201] on input "b. 26,67 jours" at bounding box center [288, 197] width 0 height 9
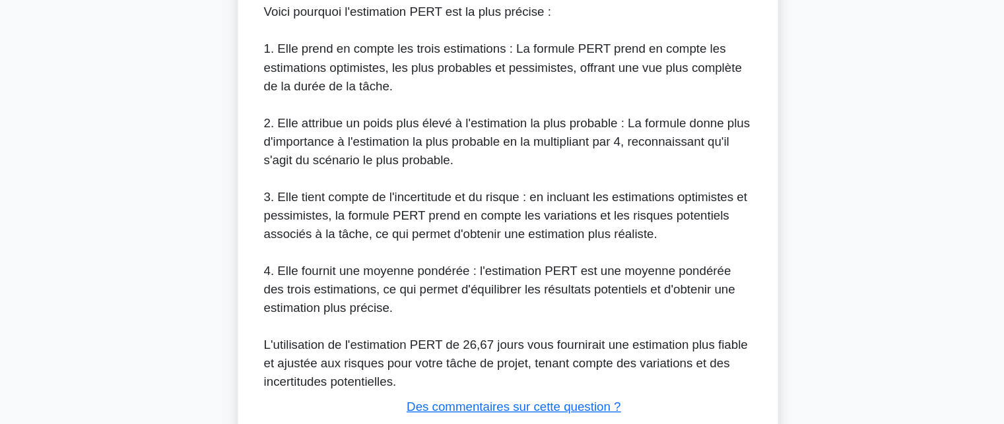
scroll to position [675, 0]
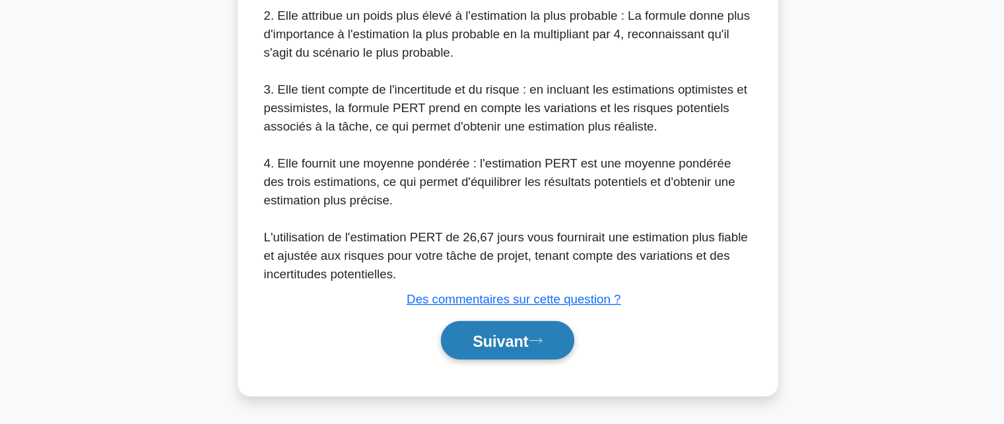
click at [488, 346] on font "Suivant" at bounding box center [496, 353] width 48 height 15
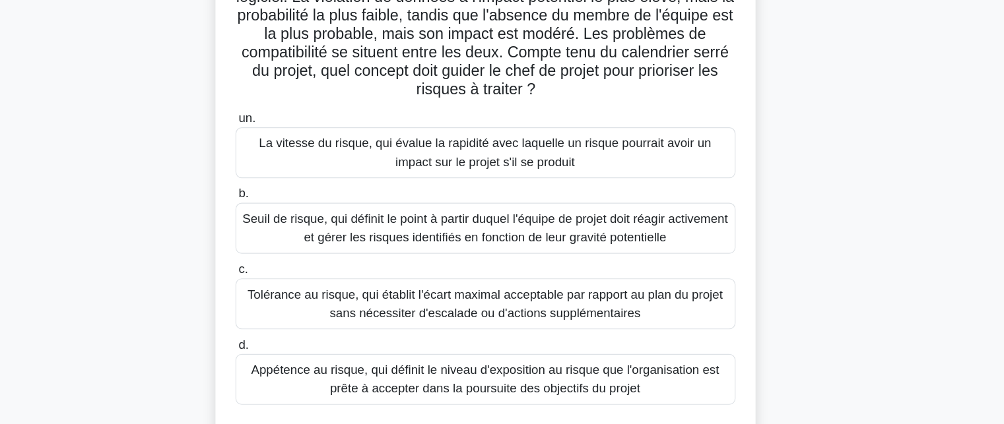
scroll to position [142, 0]
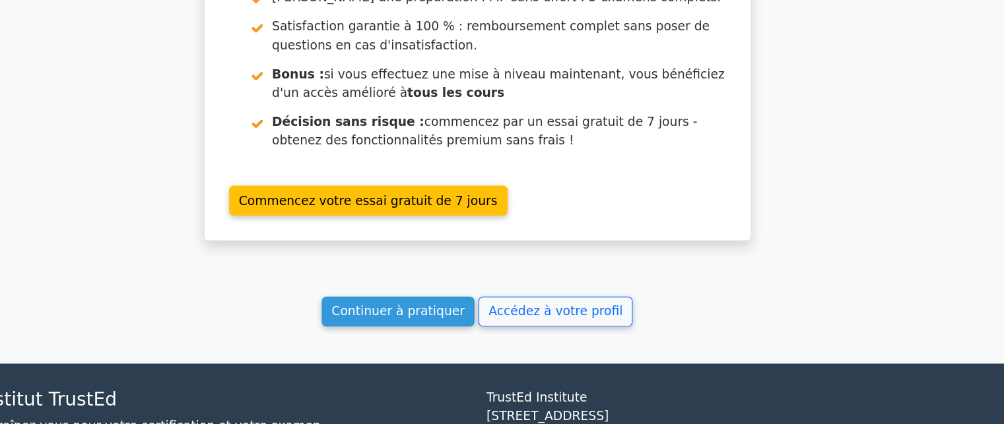
scroll to position [2621, 0]
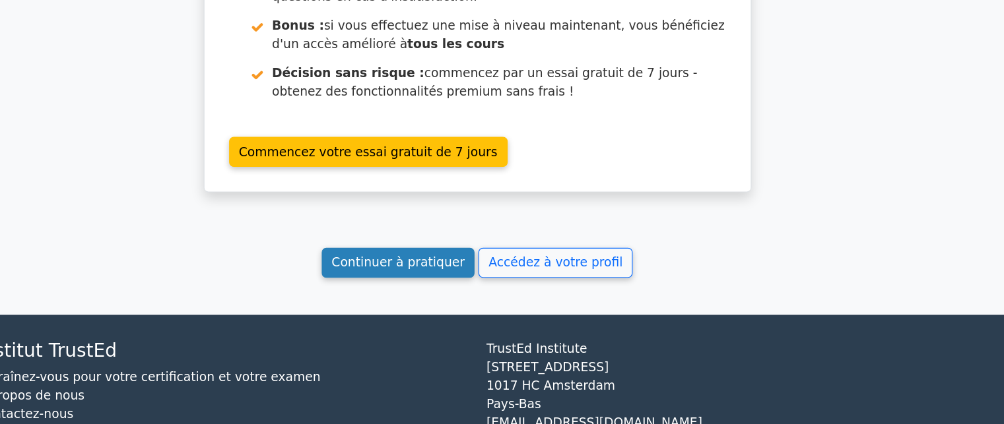
click at [447, 280] on font "Continuer à pratiquer" at bounding box center [435, 286] width 114 height 13
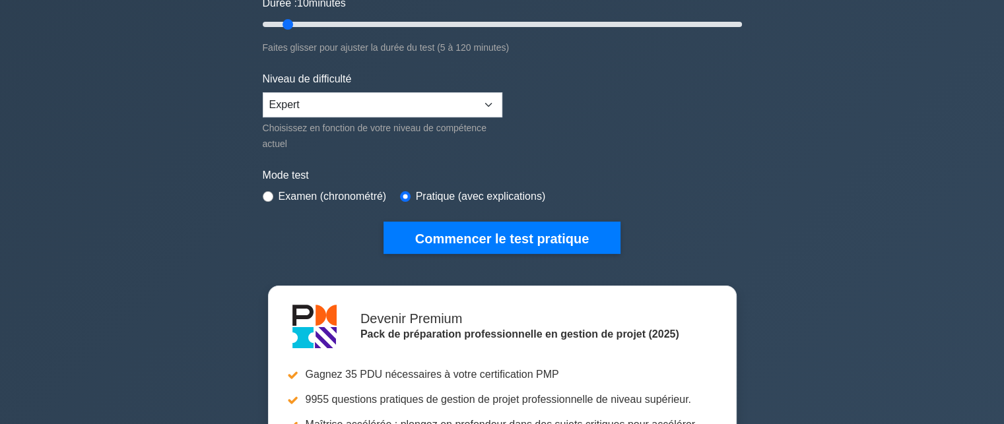
scroll to position [261, 0]
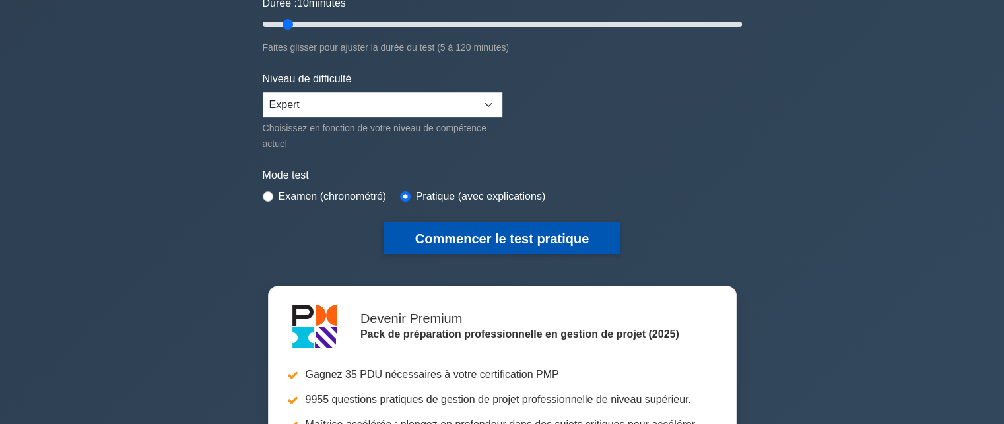
click at [502, 237] on font "Commencer le test pratique" at bounding box center [502, 239] width 174 height 15
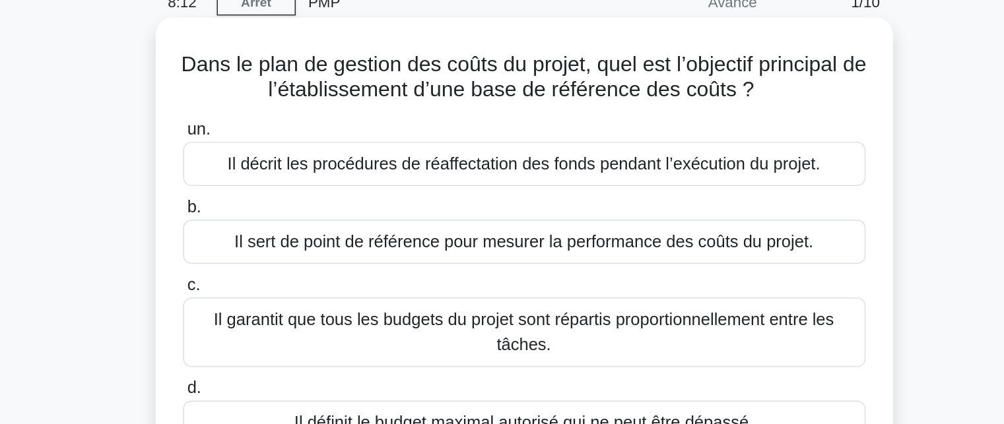
drag, startPoint x: 0, startPoint y: 0, endPoint x: 488, endPoint y: 211, distance: 532.1
click at [488, 211] on font "Il sert de point de référence pour mesurer la performance des coûts du projet." at bounding box center [502, 214] width 363 height 11
click at [288, 197] on input "b. Il sert de point de référence pour mesurer la performance des coûts du proje…" at bounding box center [288, 193] width 0 height 9
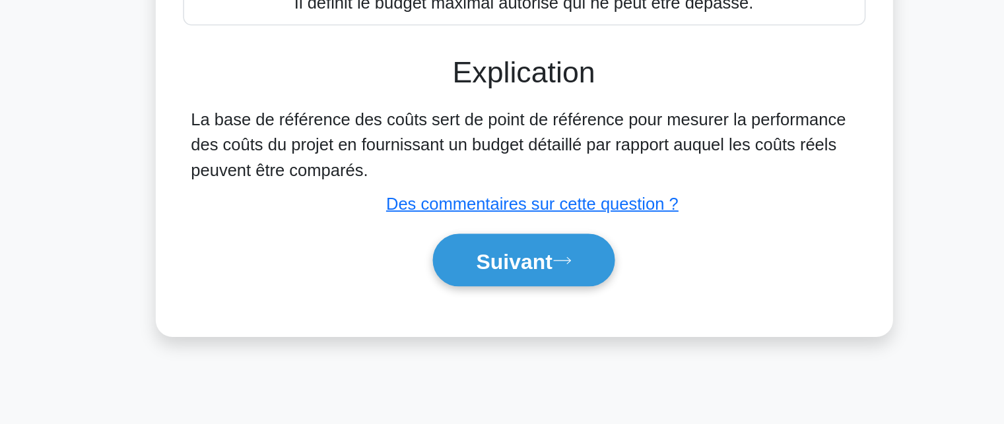
scroll to position [174, 0]
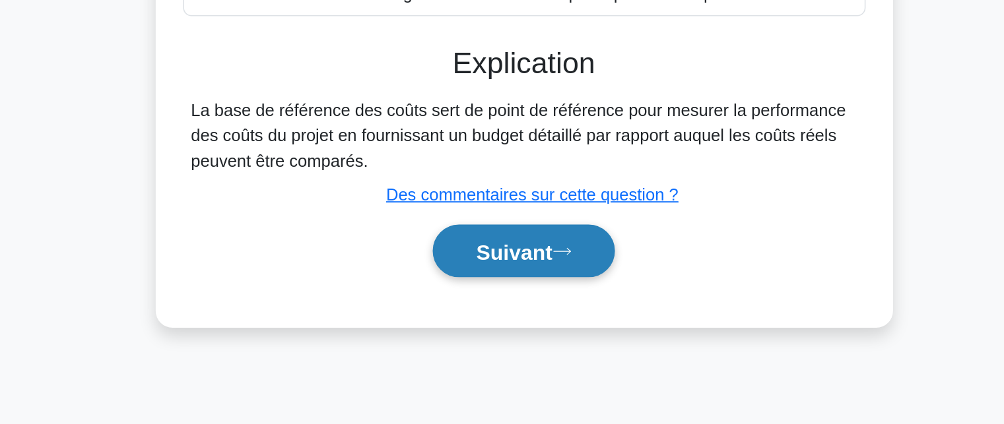
click at [486, 312] on font "Suivant" at bounding box center [496, 316] width 48 height 15
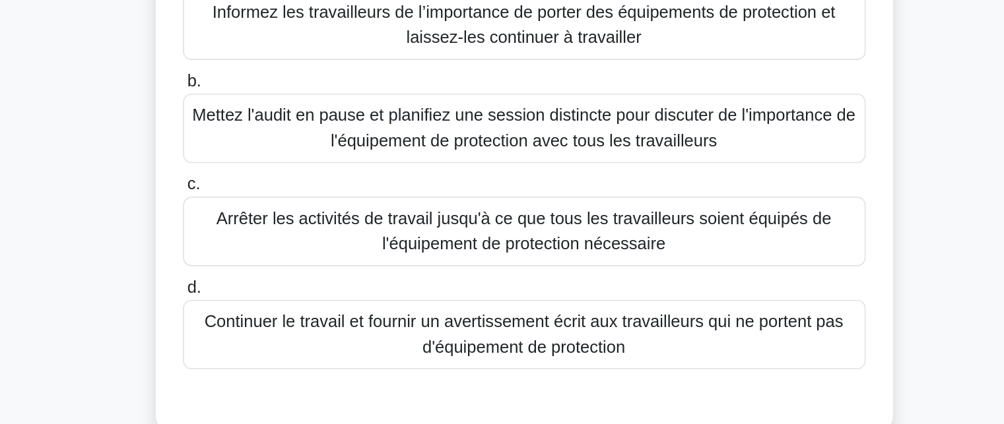
scroll to position [90, 0]
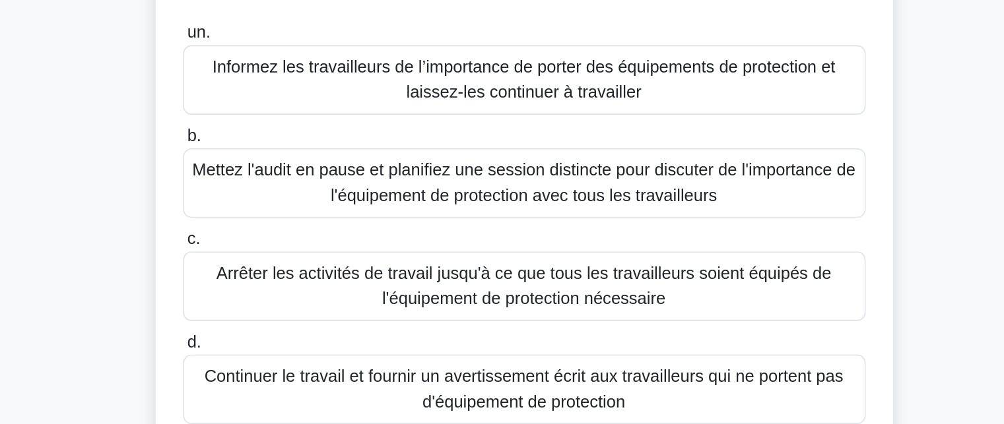
click at [473, 117] on font "Informez les travailleurs de l’importance de porter des équipements de protecti…" at bounding box center [502, 115] width 390 height 27
click at [288, 90] on input "un. Informez les travailleurs de l’importance de porter des équipements de prot…" at bounding box center [288, 86] width 0 height 9
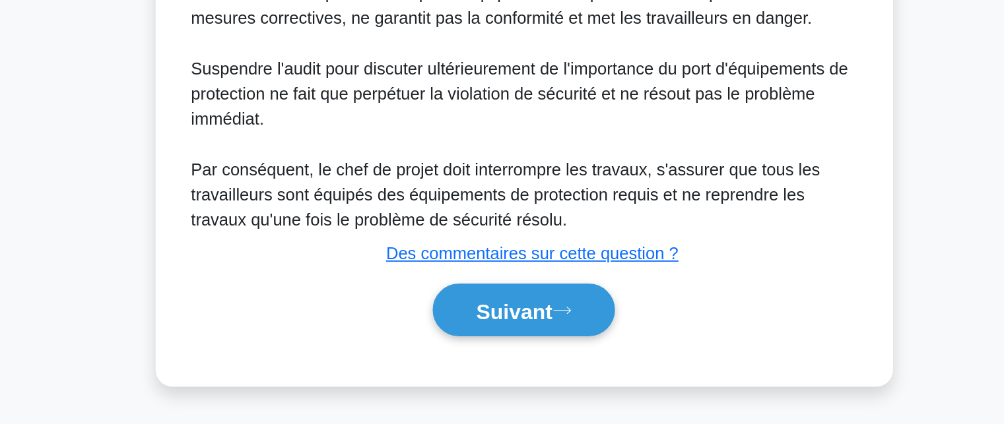
scroll to position [422, 0]
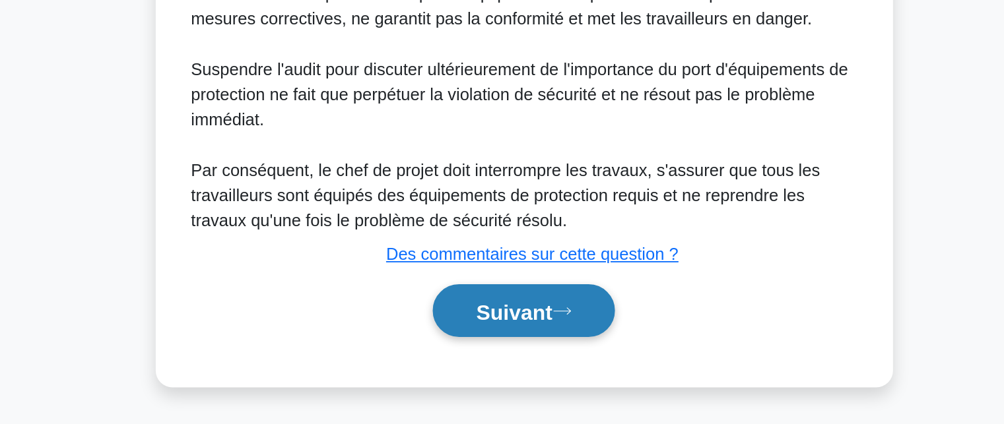
click at [474, 348] on font "Suivant" at bounding box center [496, 353] width 48 height 15
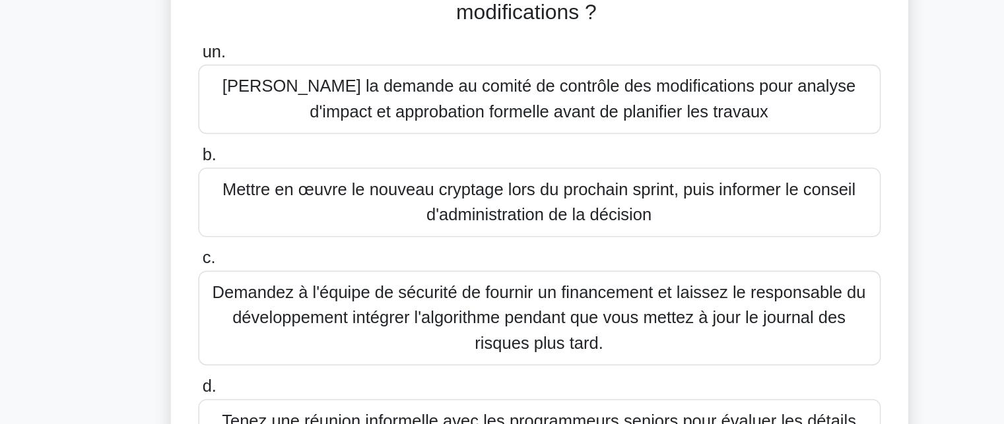
scroll to position [49, 0]
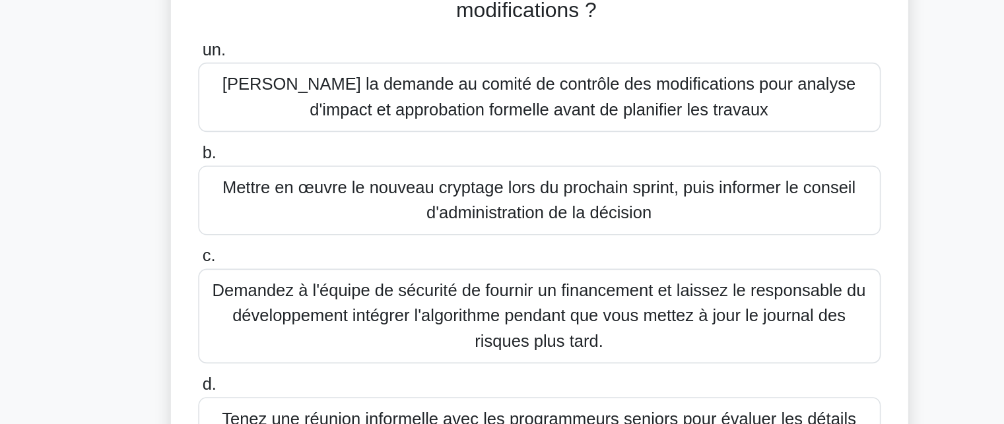
click at [501, 222] on font "Soumettre la demande au comité de contrôle des modifications pour analyse d'imp…" at bounding box center [502, 218] width 397 height 27
click at [288, 194] on input "un. Soumettre la demande au comité de contrôle des modifications pour analyse d…" at bounding box center [288, 189] width 0 height 9
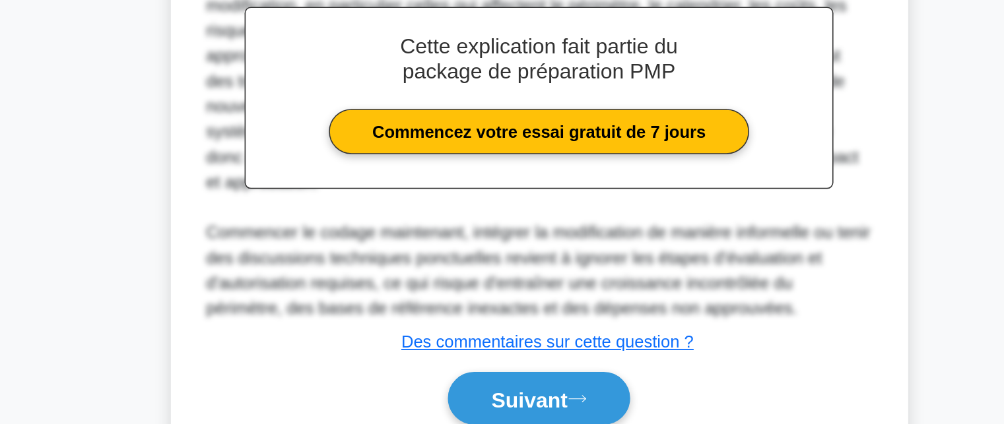
scroll to position [469, 0]
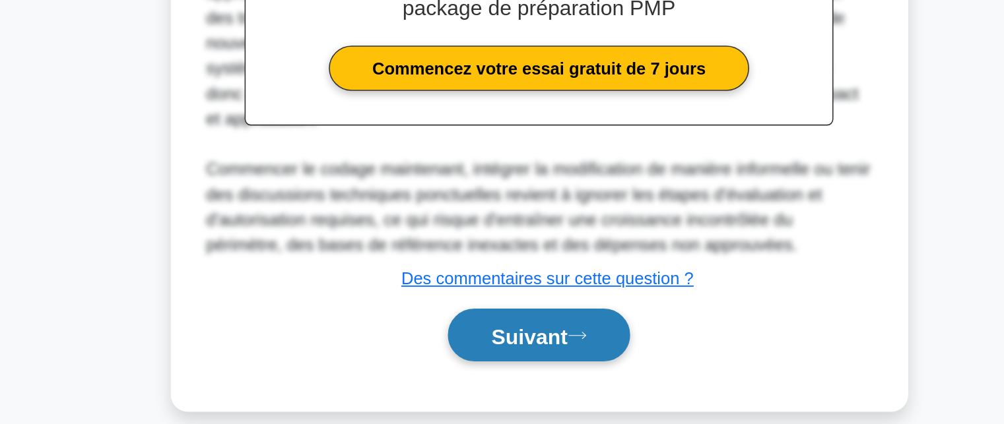
click at [482, 362] on font "Suivant" at bounding box center [496, 369] width 48 height 15
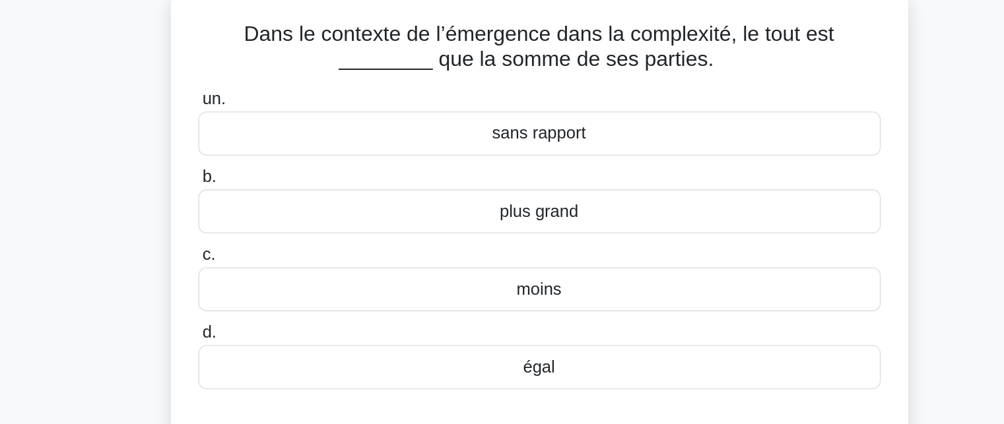
scroll to position [53, 0]
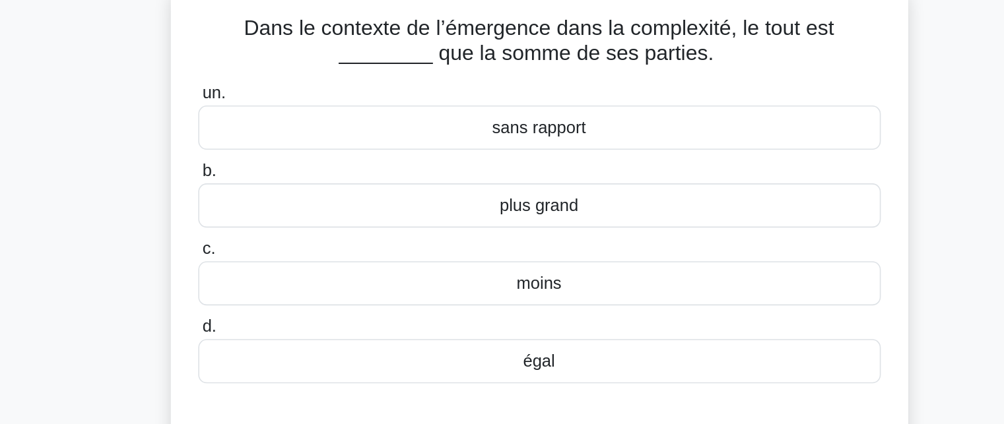
click at [500, 261] on font "égal" at bounding box center [502, 258] width 20 height 11
click at [288, 242] on input "d. égal" at bounding box center [288, 238] width 0 height 9
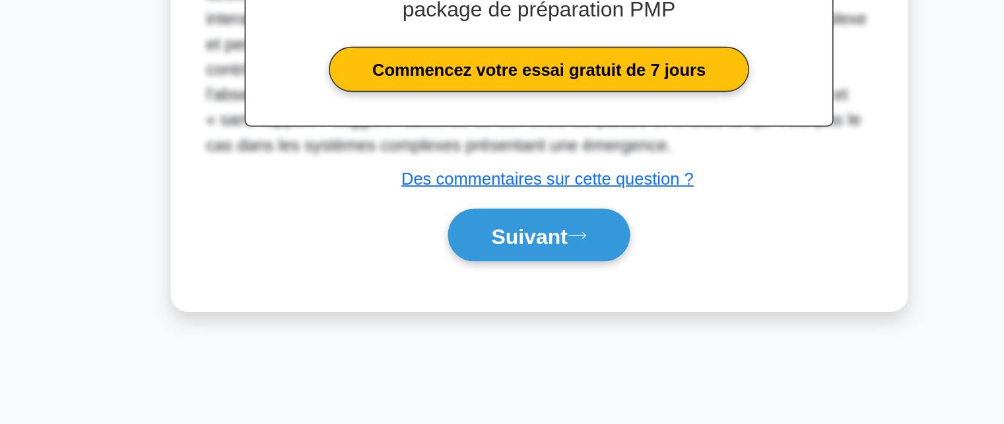
scroll to position [288, 0]
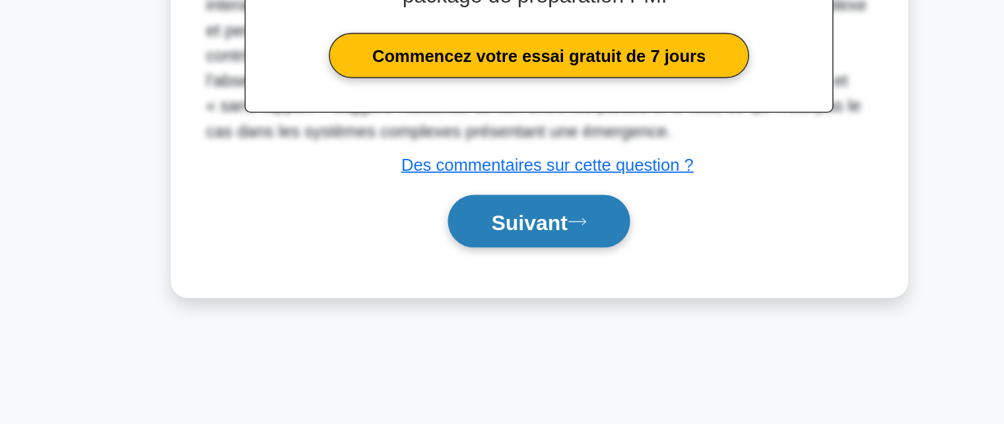
click at [493, 291] on font "Suivant" at bounding box center [496, 297] width 48 height 15
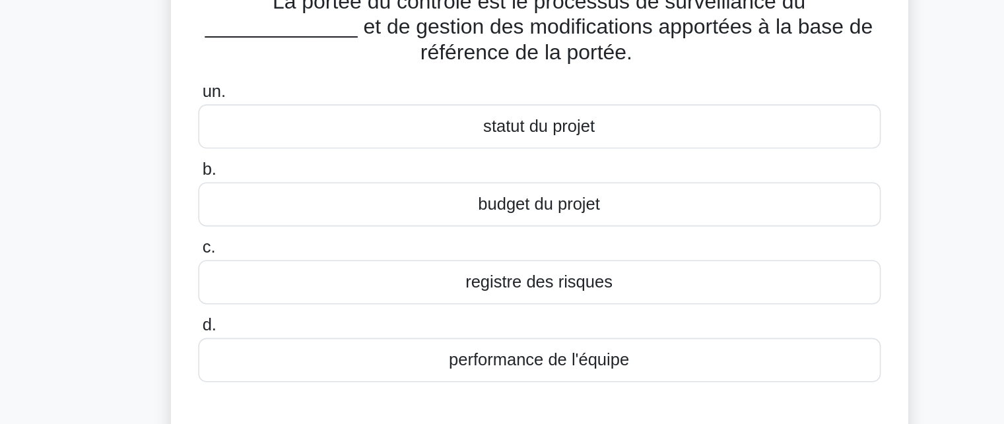
scroll to position [0, 0]
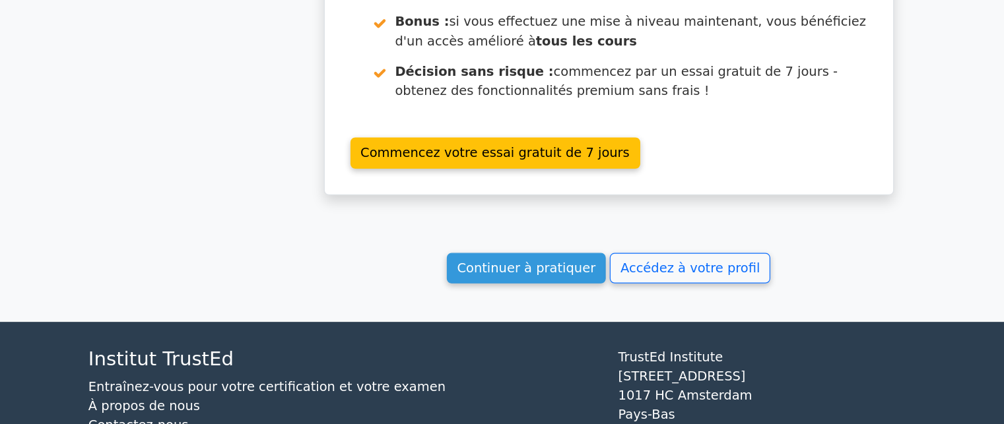
scroll to position [1958, 0]
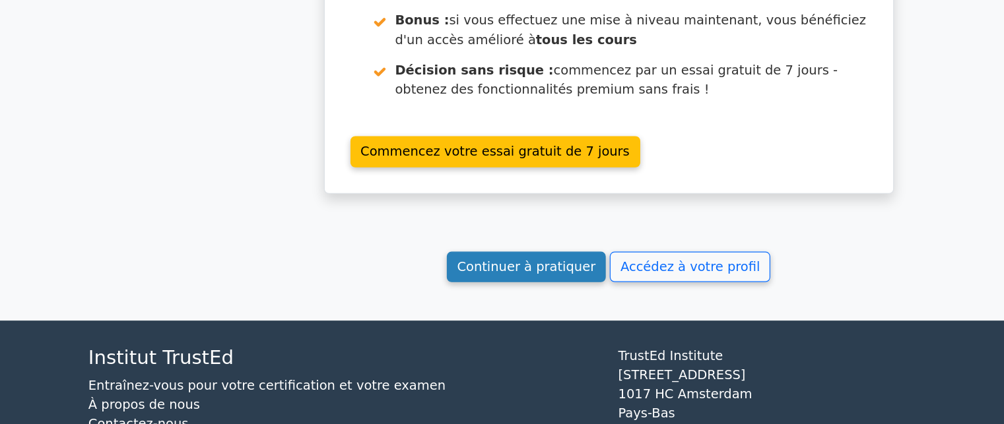
click at [430, 288] on font "Continuer à pratiquer" at bounding box center [435, 294] width 114 height 13
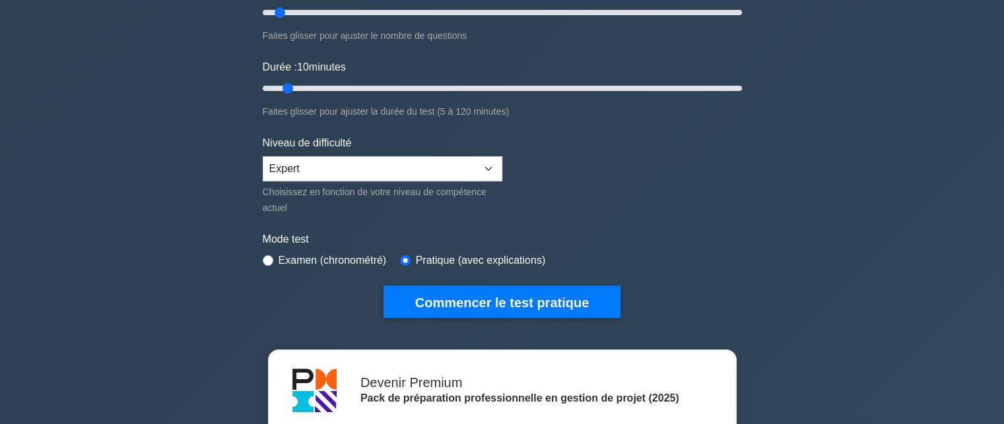
scroll to position [198, 0]
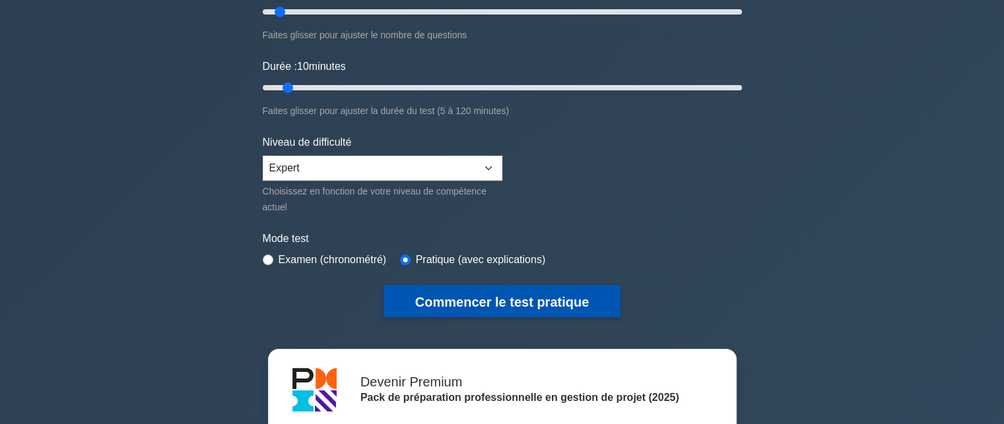
click at [517, 300] on font "Commencer le test pratique" at bounding box center [502, 302] width 174 height 15
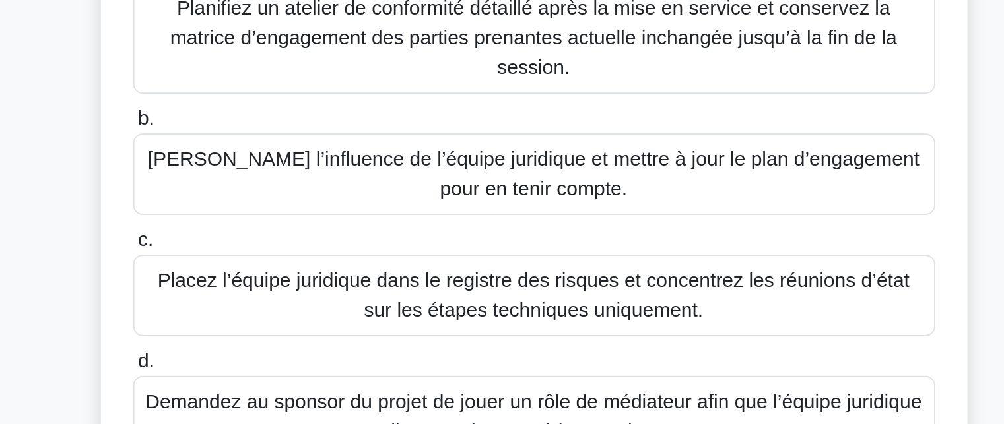
scroll to position [75, 0]
click at [499, 278] on font "[PERSON_NAME] l’influence de l’équipe juridique et mettre à jour le plan d’enga…" at bounding box center [501, 290] width 411 height 27
click at [288, 265] on input "b. Réévaluer l’influence de l’équipe juridique et mettre à jour le plan d’engag…" at bounding box center [288, 261] width 0 height 9
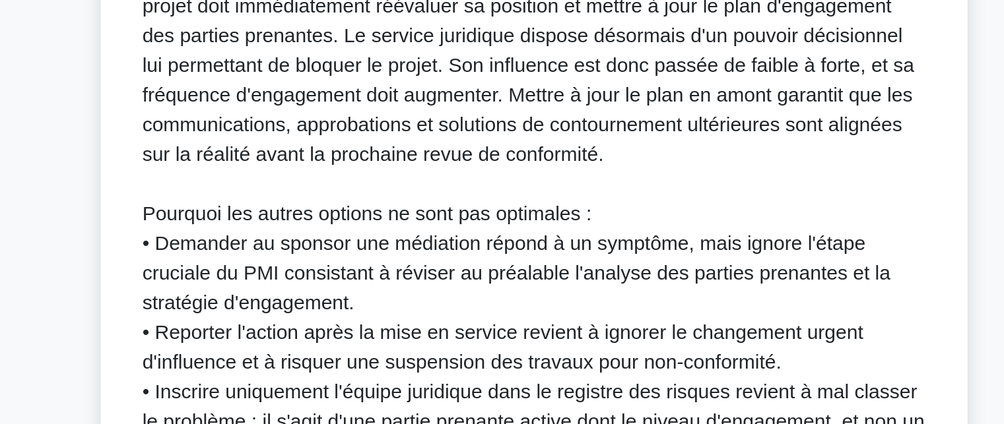
scroll to position [517, 0]
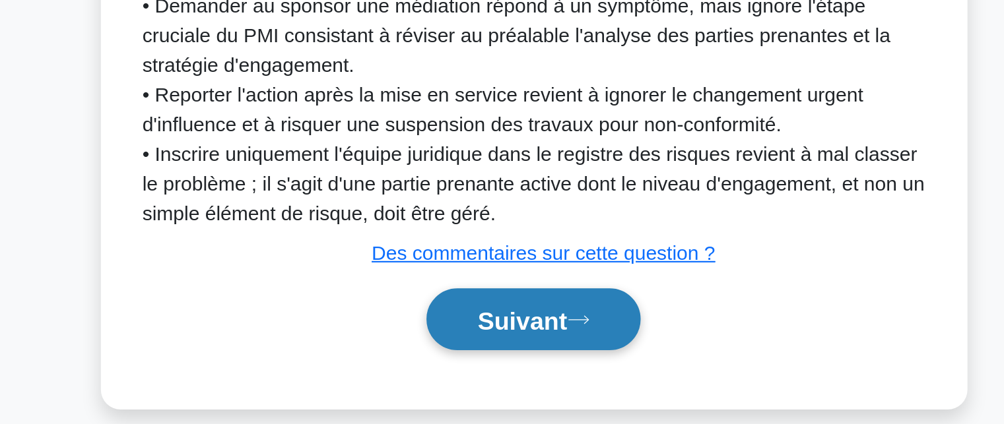
click at [482, 362] on font "Suivant" at bounding box center [496, 369] width 48 height 15
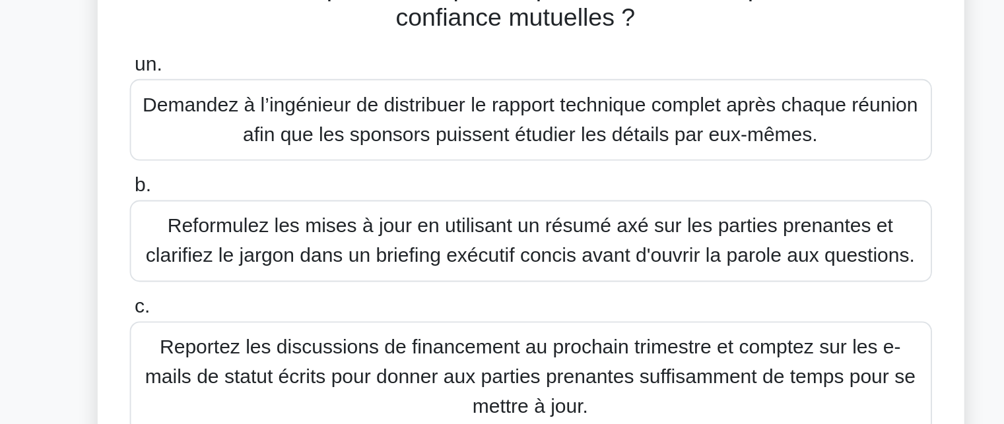
scroll to position [158, 0]
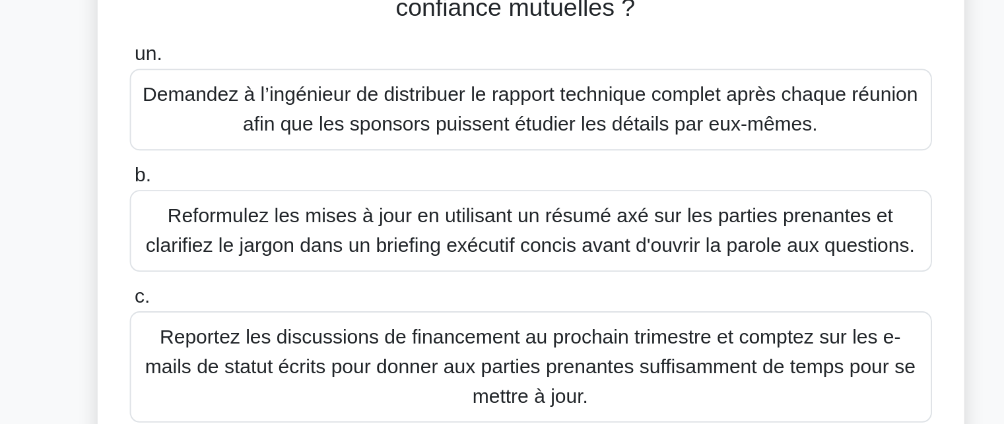
click at [512, 189] on font "Reformulez les mises à jour en utilisant un résumé axé sur les parties prenante…" at bounding box center [502, 190] width 410 height 27
click at [288, 166] on input "b. Reformulez les mises à jour en utilisant un résumé axé sur les parties prena…" at bounding box center [288, 161] width 0 height 9
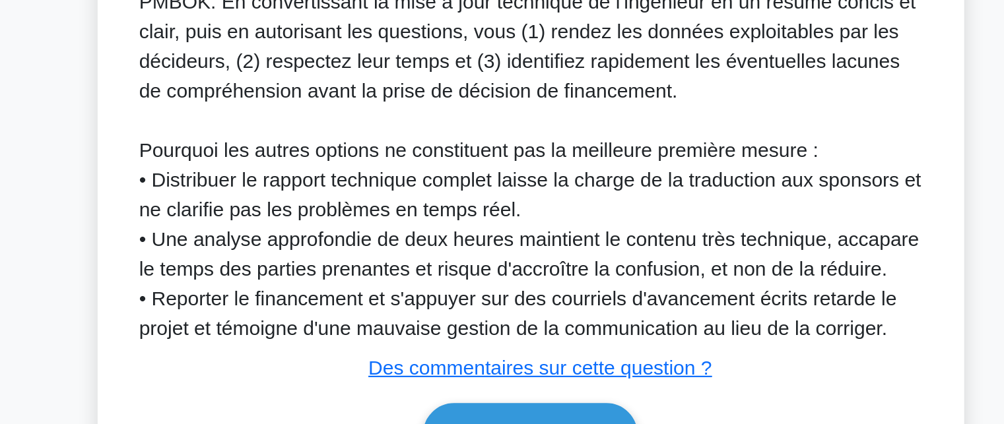
scroll to position [564, 0]
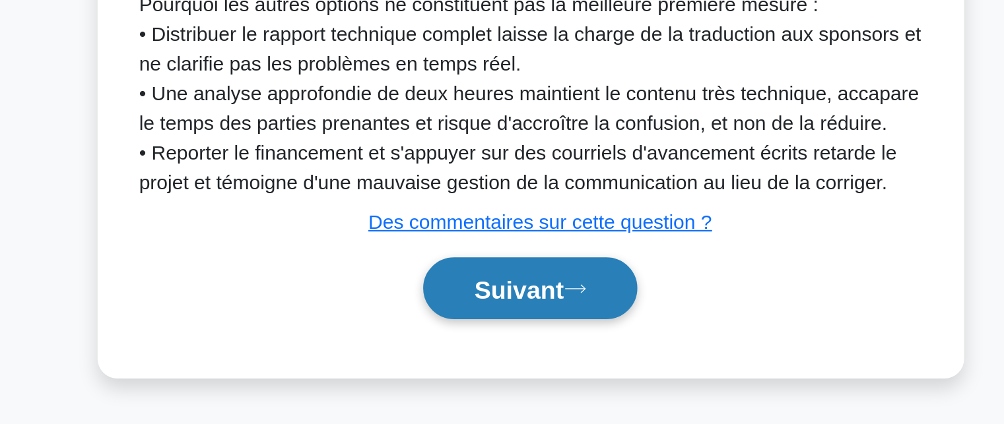
click at [492, 351] on font "Suivant" at bounding box center [496, 352] width 48 height 15
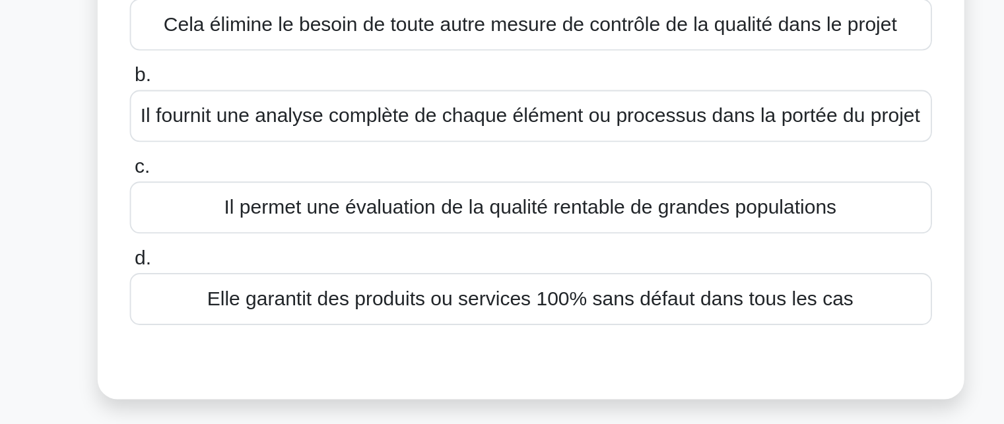
scroll to position [24, 0]
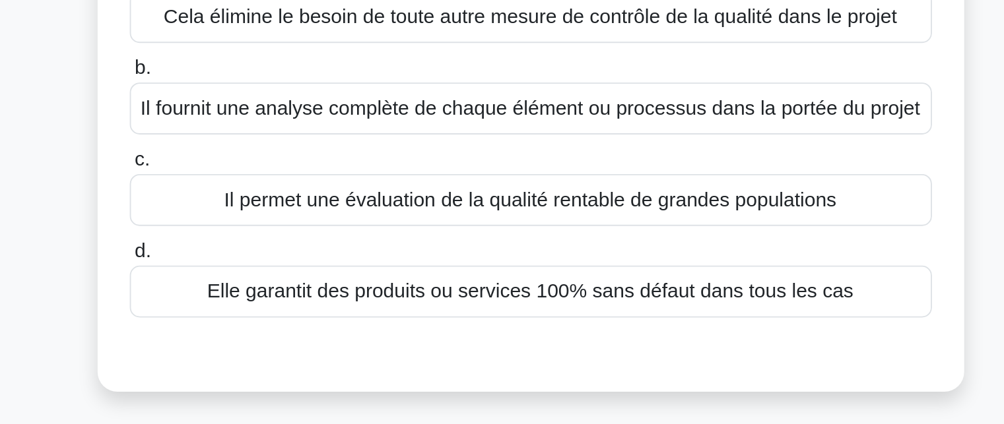
click at [505, 258] on font "Il permet une évaluation de la qualité rentable de grandes populations" at bounding box center [502, 254] width 327 height 11
click at [288, 238] on input "c. Il permet une évaluation de la qualité rentable de grandes populations" at bounding box center [288, 233] width 0 height 9
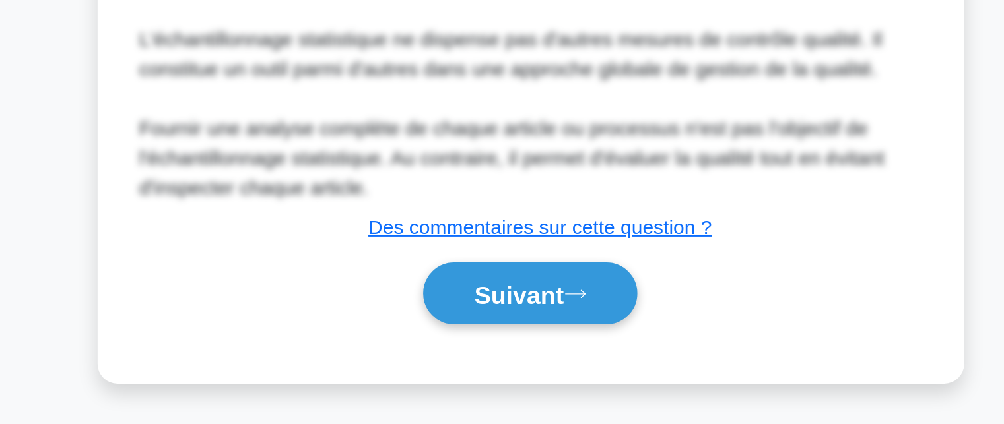
scroll to position [438, 0]
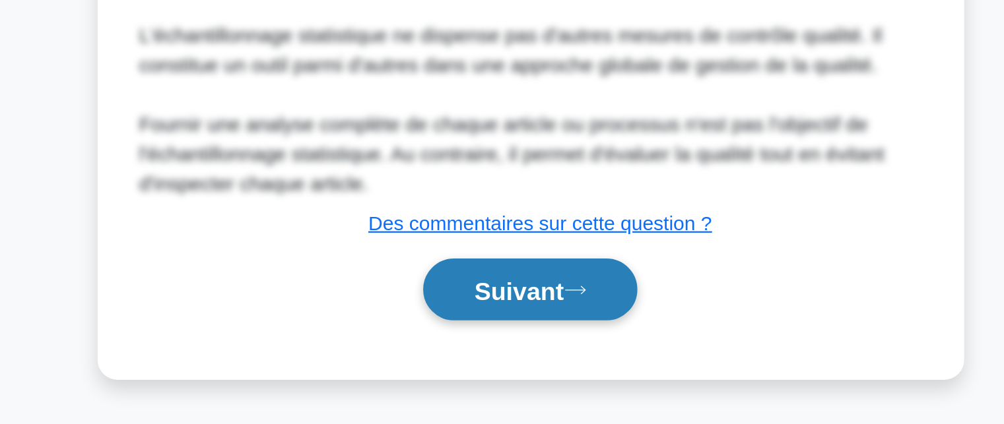
click at [489, 352] on font "Suivant" at bounding box center [496, 353] width 48 height 15
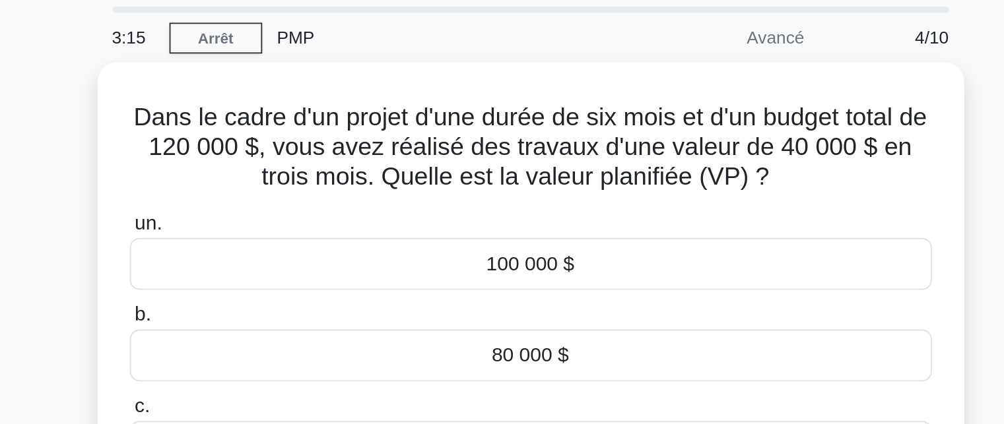
scroll to position [19, 0]
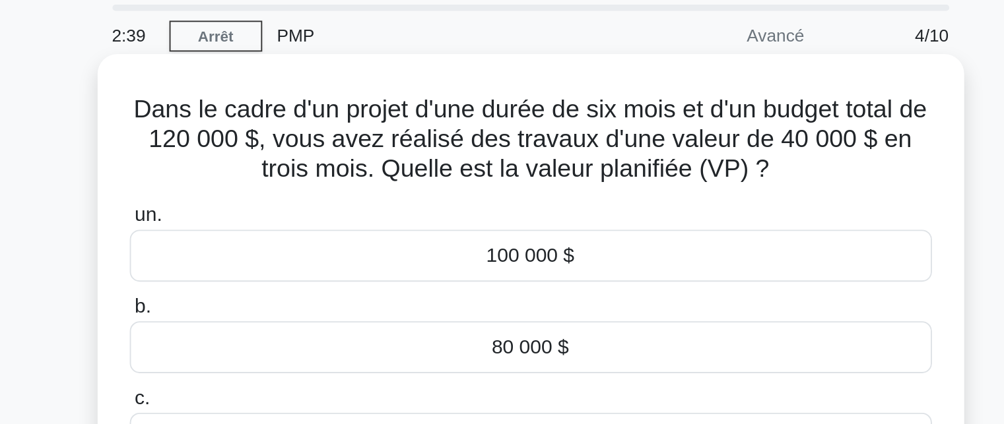
click at [493, 213] on font "80 000 $" at bounding box center [501, 210] width 41 height 11
click at [288, 194] on input "b. 80 000 $" at bounding box center [288, 189] width 0 height 9
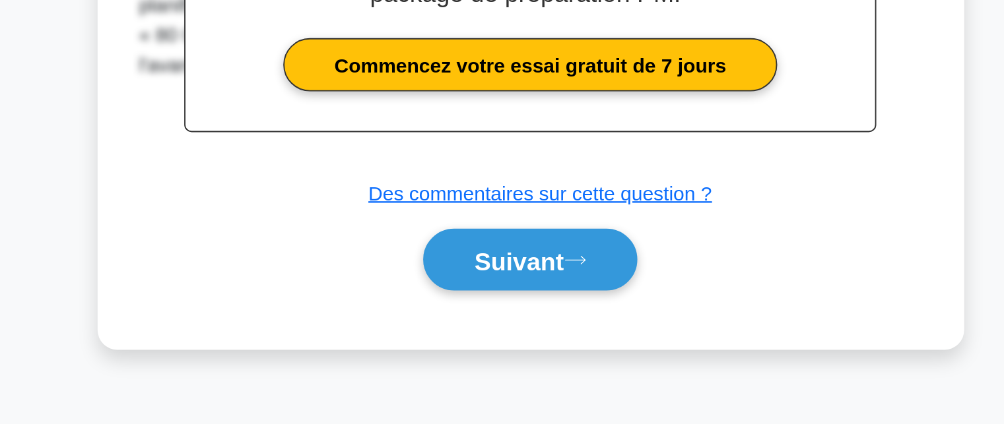
scroll to position [288, 0]
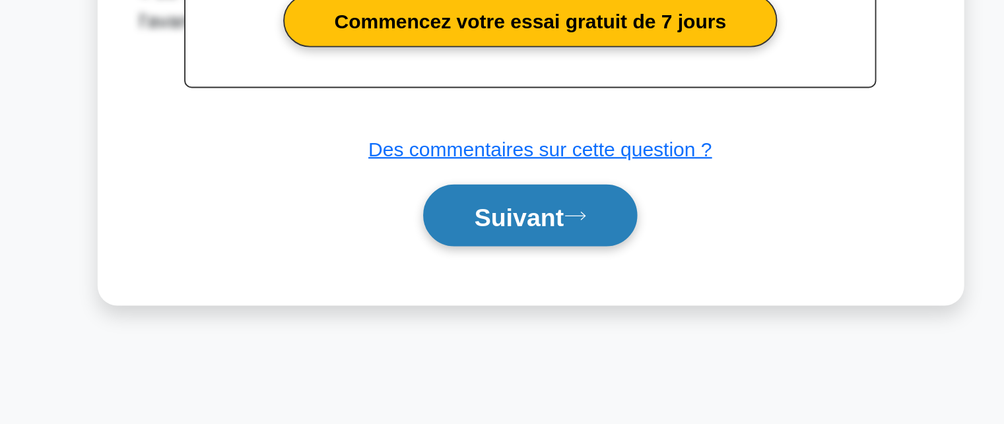
click at [484, 310] on font "Suivant" at bounding box center [496, 313] width 48 height 15
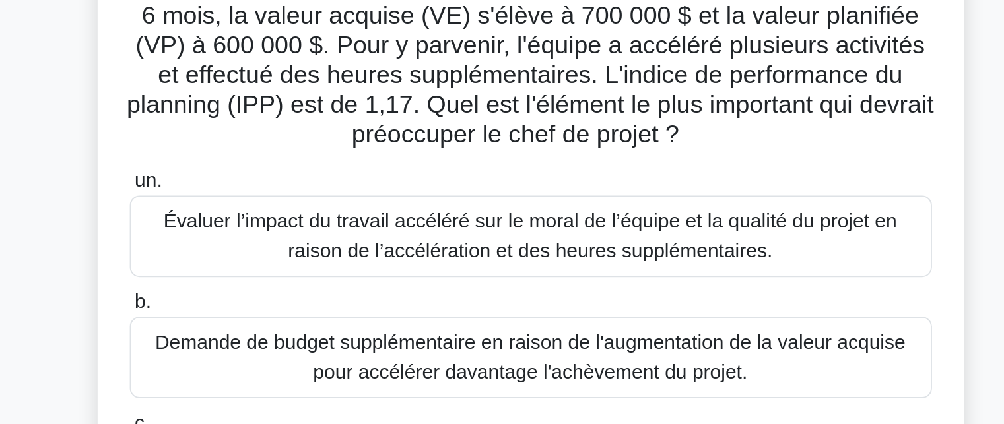
scroll to position [84, 0]
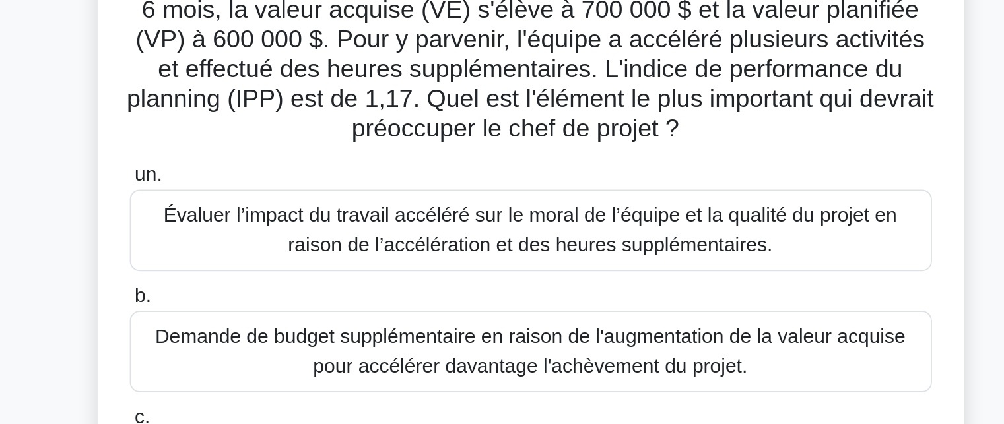
click at [511, 145] on font "Évaluer l’impact du travail accéléré sur le moral de l’équipe et la qualité du …" at bounding box center [501, 152] width 391 height 27
click at [288, 128] on input "un. Évaluer l’impact du travail accéléré sur le moral de l’équipe et la qualité…" at bounding box center [288, 123] width 0 height 9
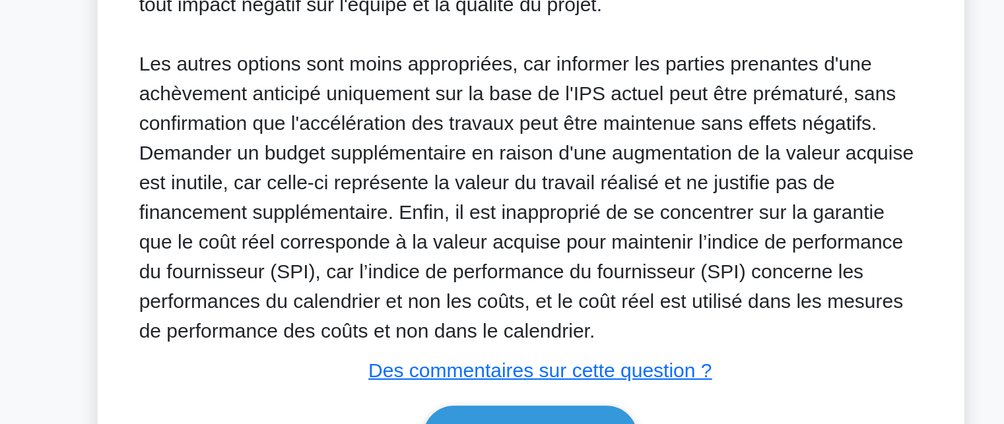
scroll to position [517, 0]
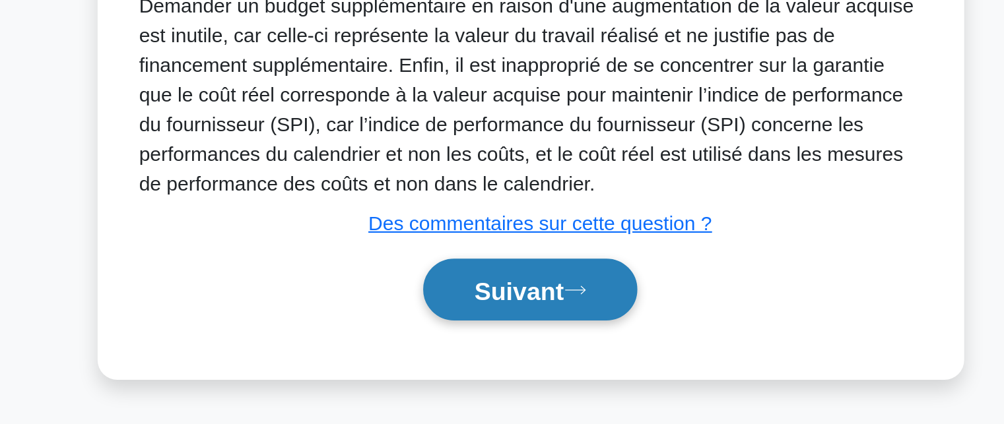
click at [488, 352] on font "Suivant" at bounding box center [496, 353] width 48 height 15
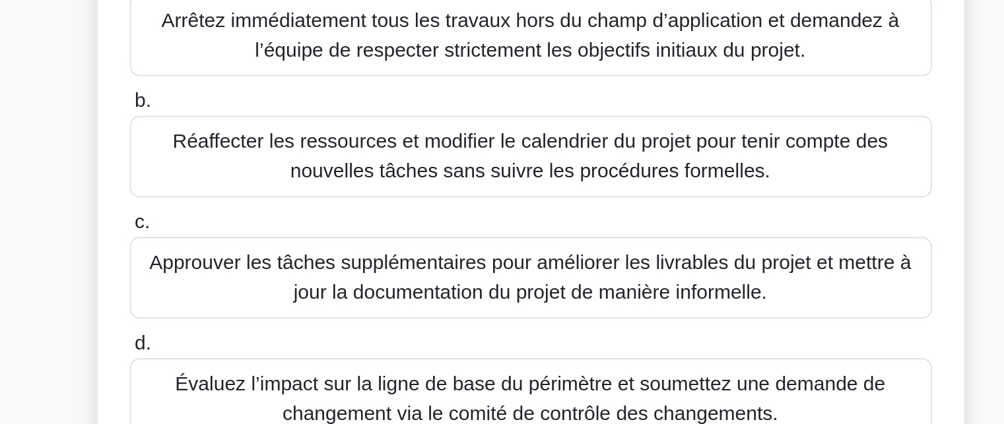
scroll to position [53, 0]
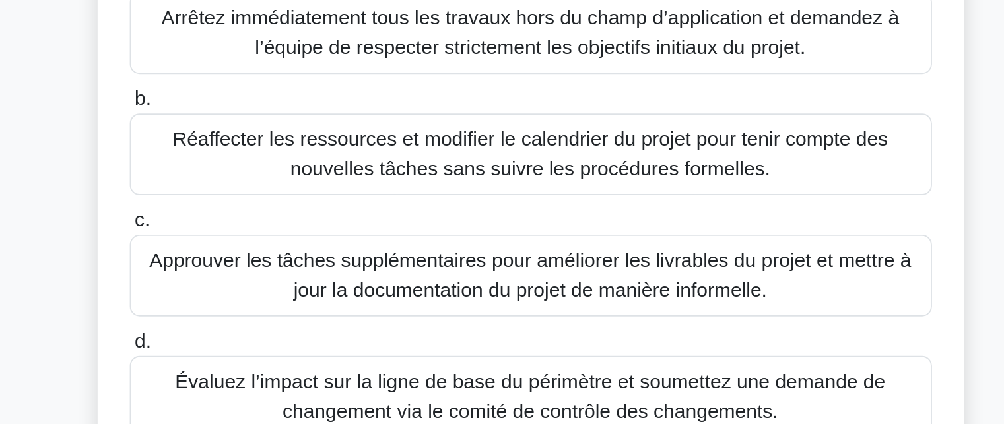
click at [484, 228] on font "Réaffecter les ressources et modifier le calendrier du projet pour tenir compte…" at bounding box center [502, 216] width 381 height 27
click at [288, 192] on input "b. Réaffecter les ressources et modifier le calendrier du projet pour tenir com…" at bounding box center [288, 187] width 0 height 9
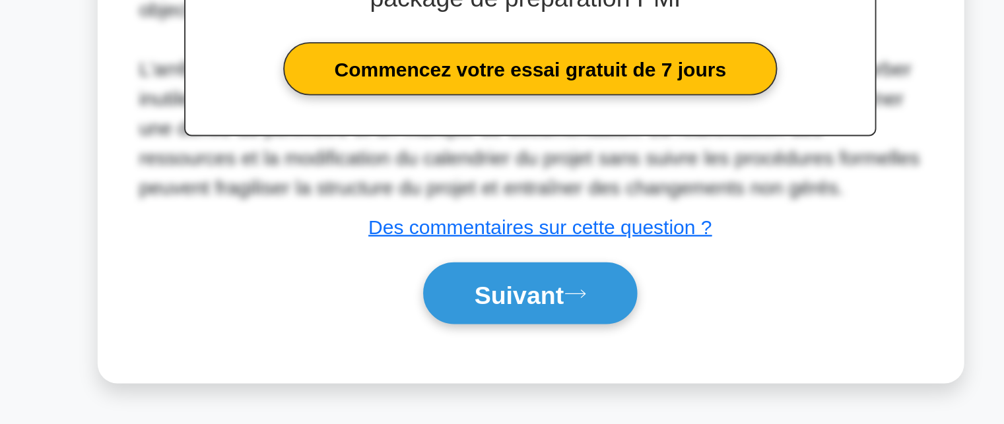
scroll to position [343, 0]
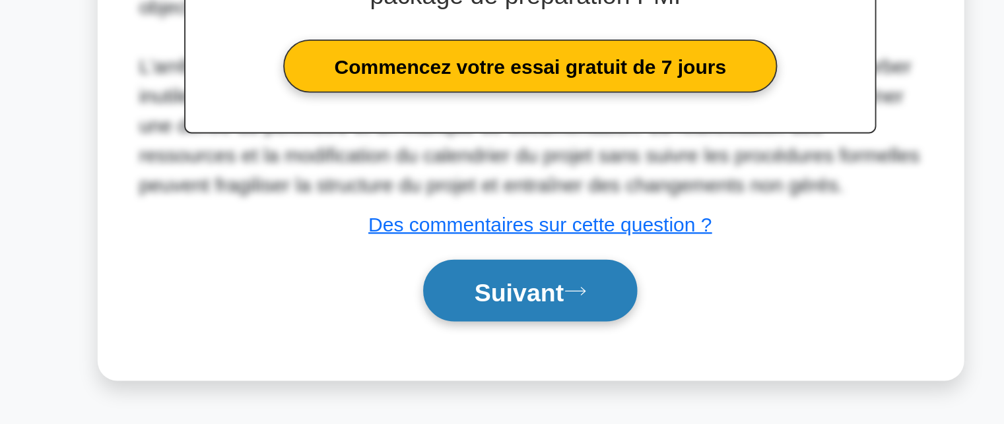
click at [484, 350] on font "Suivant" at bounding box center [496, 353] width 48 height 15
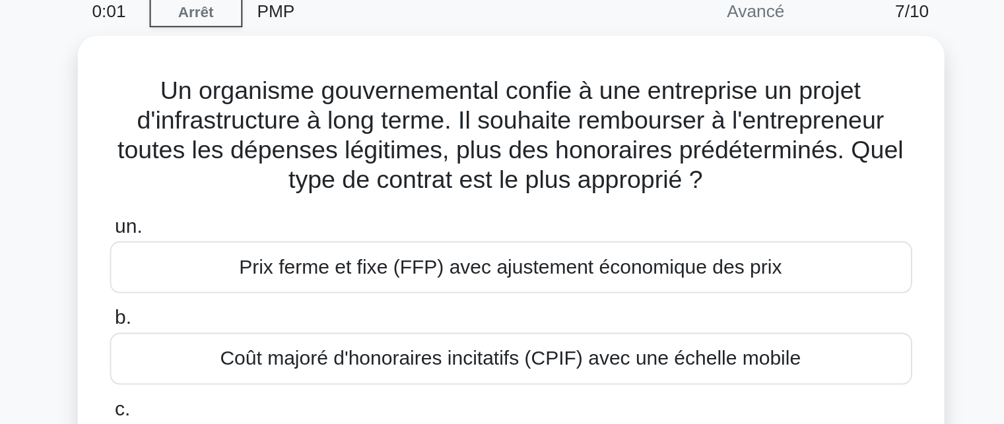
scroll to position [57, 0]
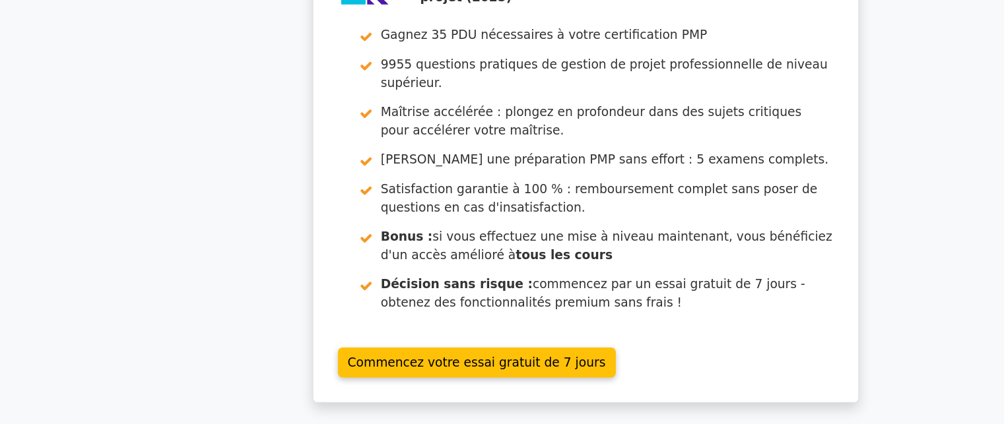
scroll to position [2316, 0]
